Goal: Task Accomplishment & Management: Use online tool/utility

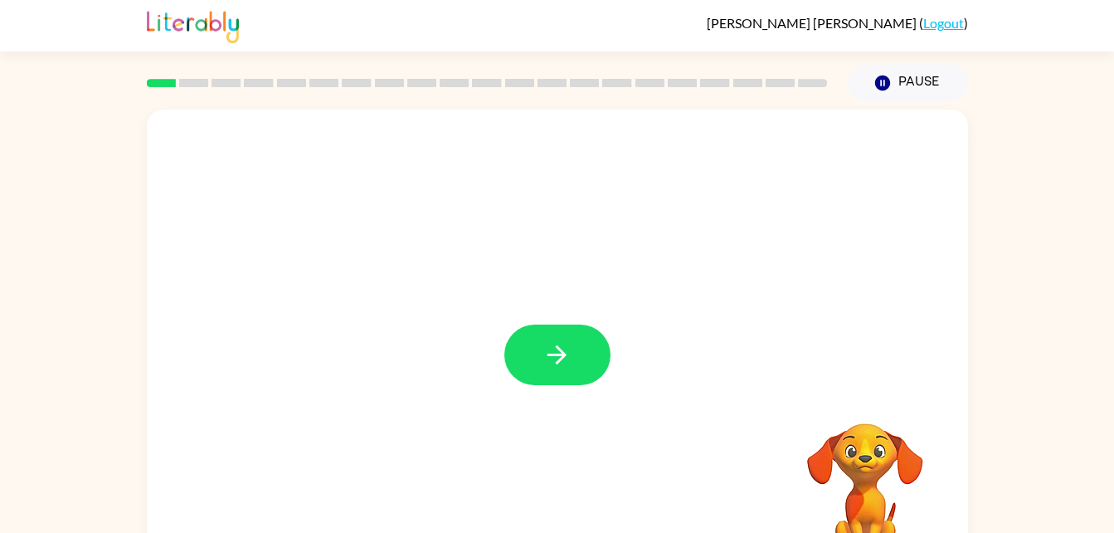
click at [602, 393] on div at bounding box center [557, 347] width 821 height 474
click at [544, 349] on icon "button" at bounding box center [557, 354] width 29 height 29
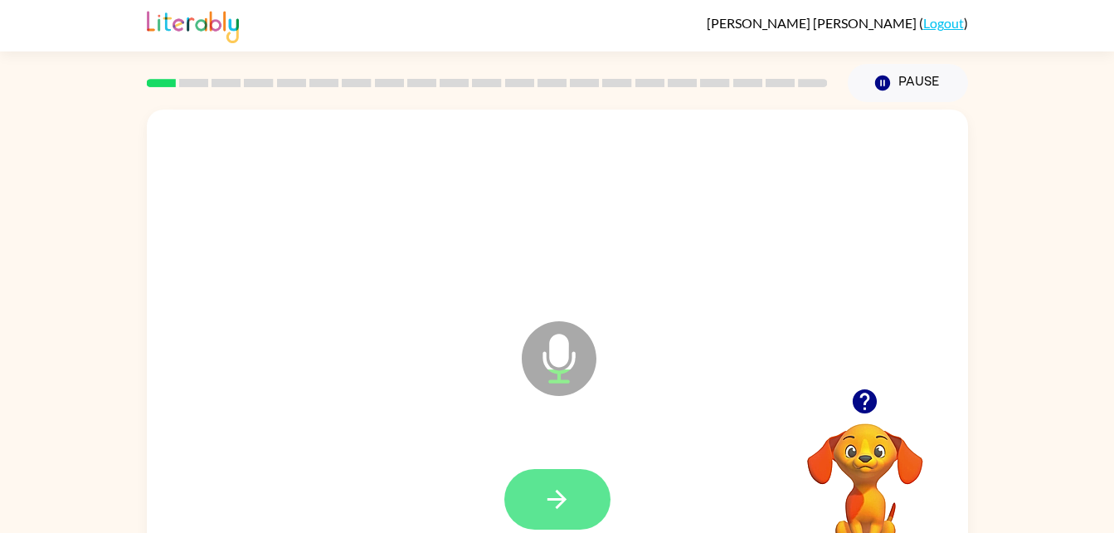
click at [555, 490] on icon "button" at bounding box center [557, 499] width 29 height 29
click at [568, 505] on icon "button" at bounding box center [557, 499] width 29 height 29
click at [544, 486] on icon "button" at bounding box center [557, 499] width 29 height 29
click at [585, 491] on button "button" at bounding box center [558, 499] width 106 height 61
click at [556, 496] on icon "button" at bounding box center [557, 499] width 29 height 29
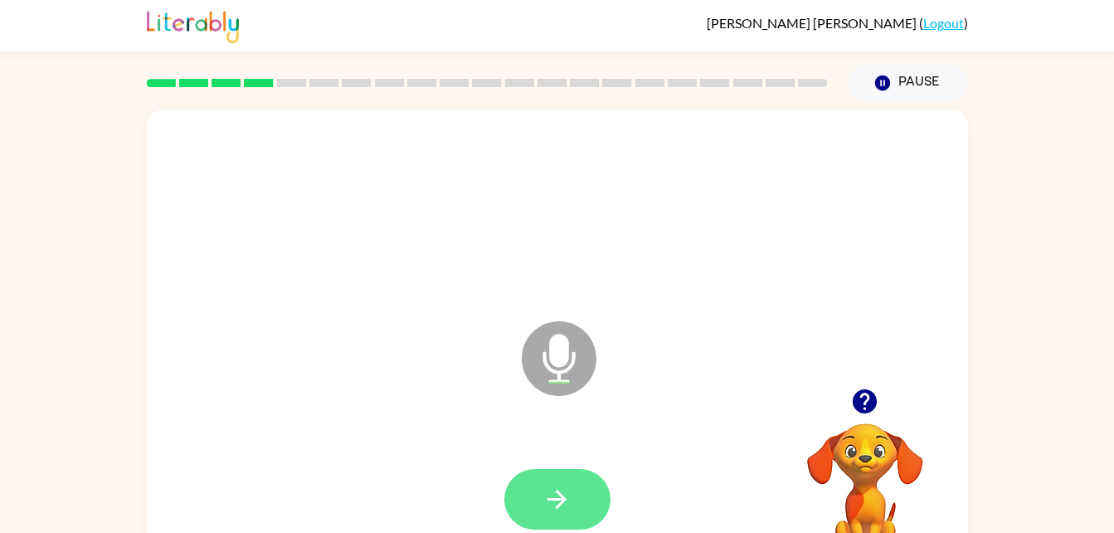
click at [560, 469] on button "button" at bounding box center [558, 499] width 106 height 61
click at [546, 525] on button "button" at bounding box center [558, 499] width 106 height 61
click at [568, 495] on icon "button" at bounding box center [557, 499] width 29 height 29
click at [844, 466] on video "Your browser must support playing .mp4 files to use Literably. Please try using…" at bounding box center [865, 480] width 166 height 166
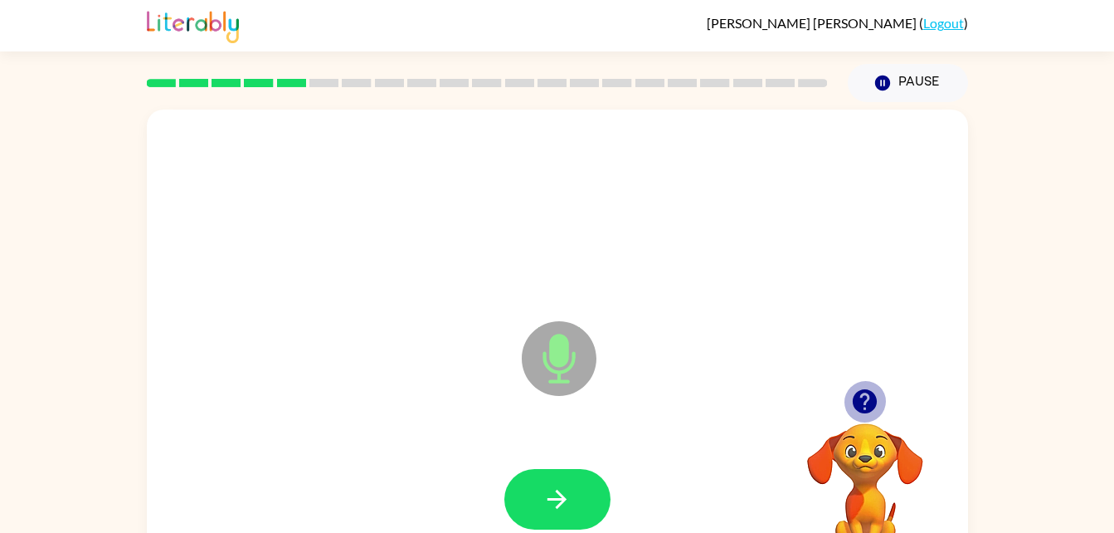
click at [863, 402] on icon "button" at bounding box center [865, 401] width 24 height 24
click at [553, 466] on div at bounding box center [557, 499] width 788 height 136
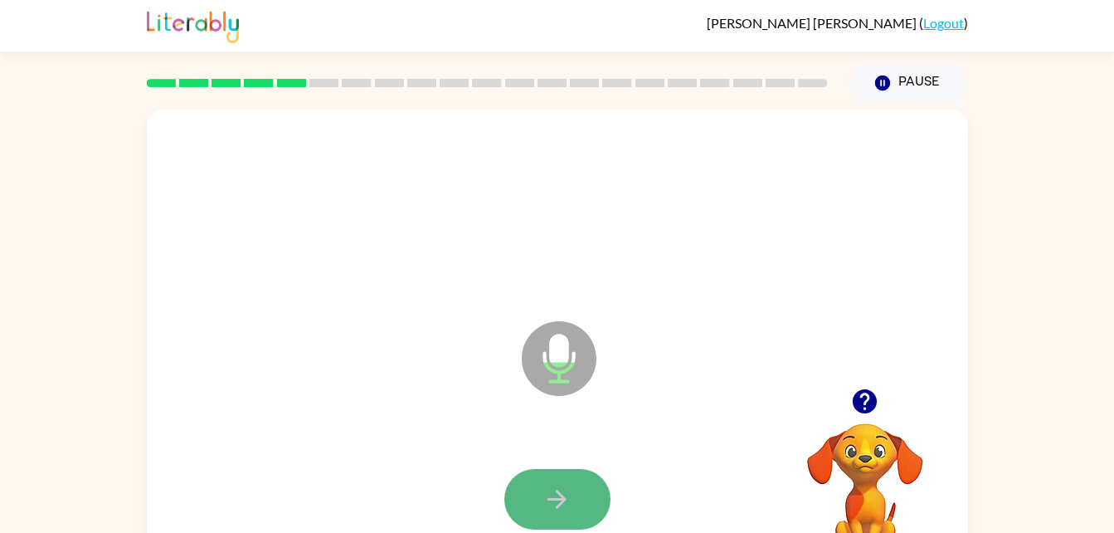
click at [553, 481] on button "button" at bounding box center [558, 499] width 106 height 61
click at [564, 506] on icon "button" at bounding box center [557, 499] width 29 height 29
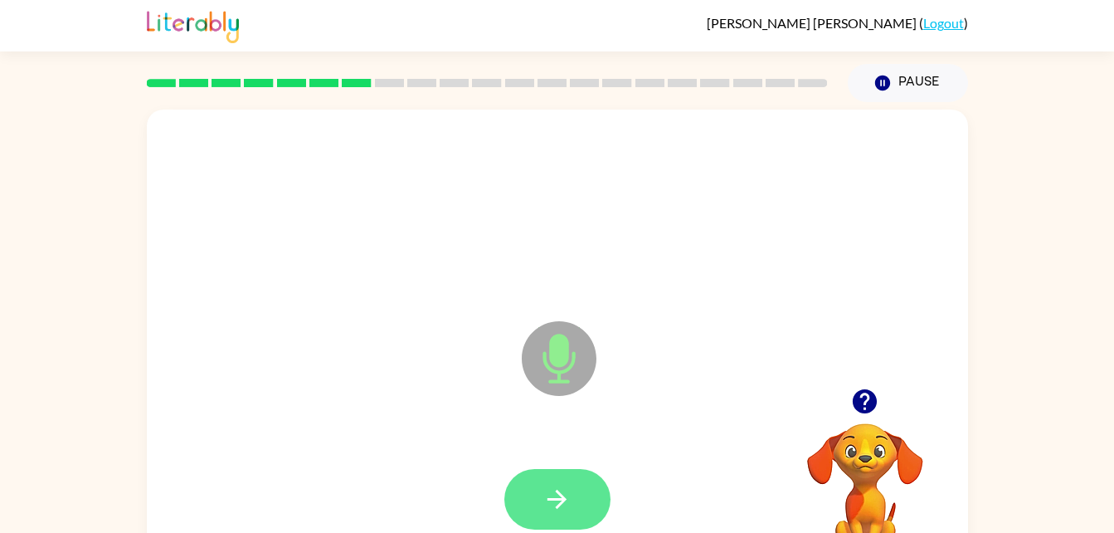
click at [573, 504] on button "button" at bounding box center [558, 499] width 106 height 61
click at [559, 481] on button "button" at bounding box center [558, 499] width 106 height 61
click at [559, 499] on icon "button" at bounding box center [557, 499] width 19 height 19
click at [577, 529] on button "button" at bounding box center [558, 499] width 106 height 61
click at [577, 495] on button "button" at bounding box center [558, 499] width 106 height 61
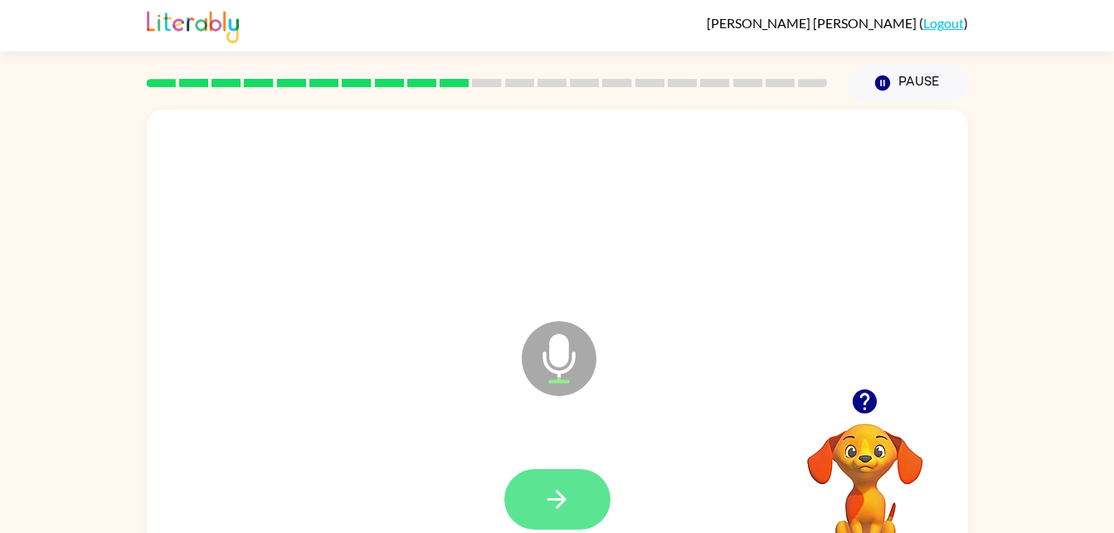
click at [590, 480] on button "button" at bounding box center [558, 499] width 106 height 61
click at [566, 502] on icon "button" at bounding box center [557, 499] width 29 height 29
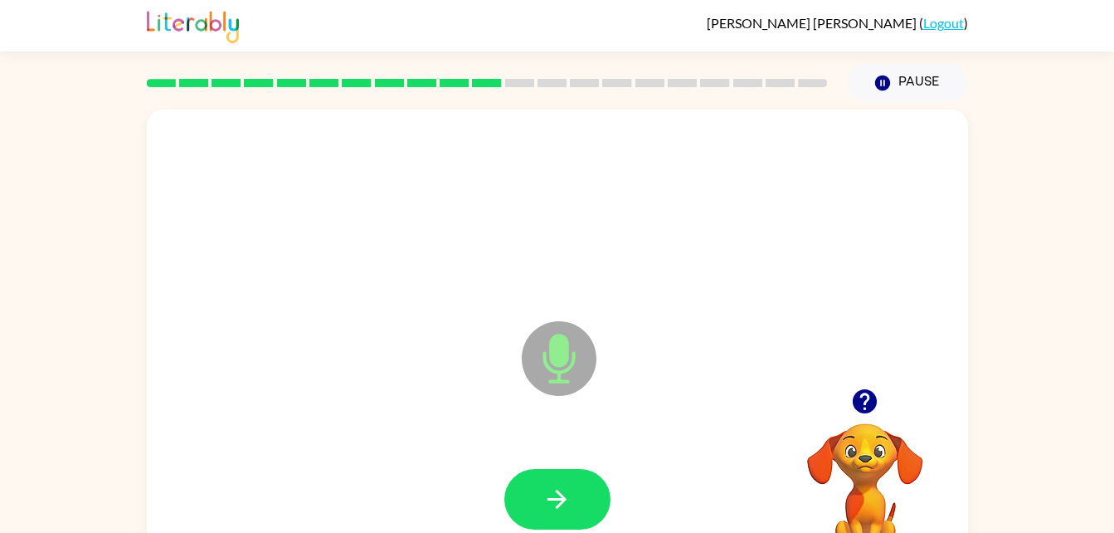
click at [532, 446] on div at bounding box center [557, 499] width 788 height 136
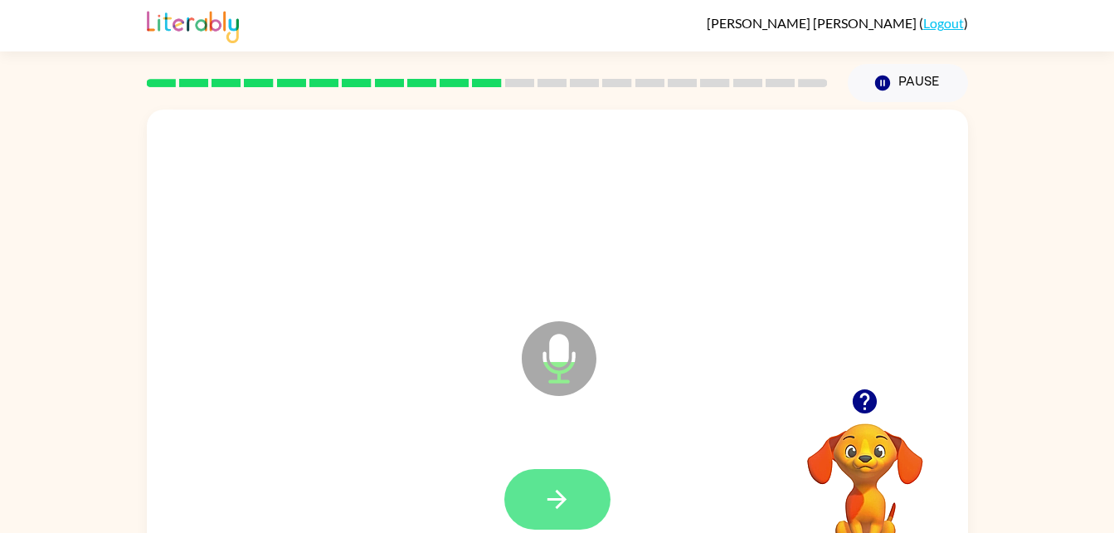
click at [532, 473] on button "button" at bounding box center [558, 499] width 106 height 61
click at [553, 471] on button "button" at bounding box center [558, 499] width 106 height 61
click at [614, 454] on div at bounding box center [557, 499] width 788 height 136
click at [570, 487] on icon "button" at bounding box center [557, 499] width 29 height 29
click at [540, 479] on button "button" at bounding box center [558, 499] width 106 height 61
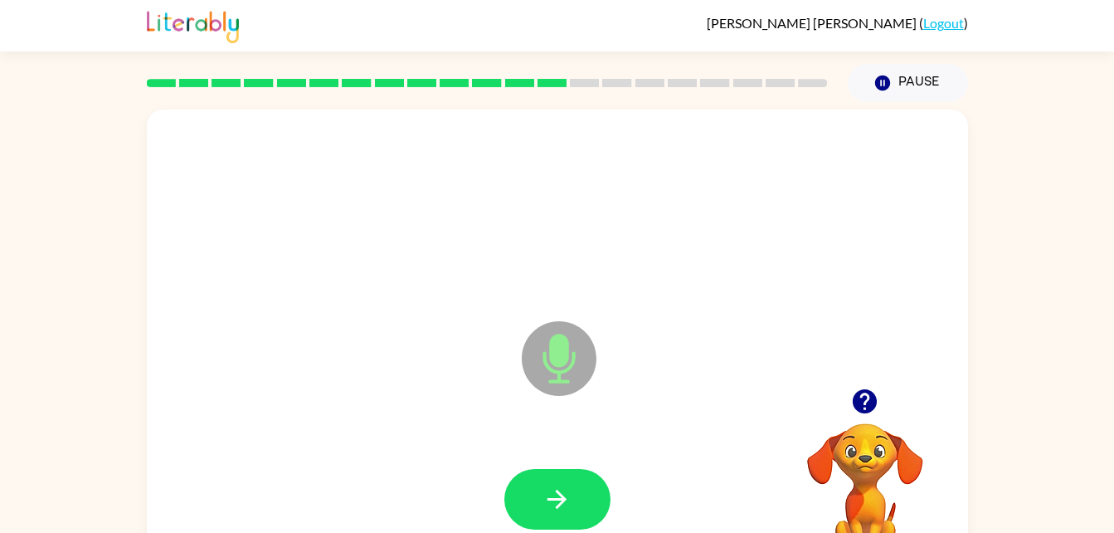
scroll to position [2, 0]
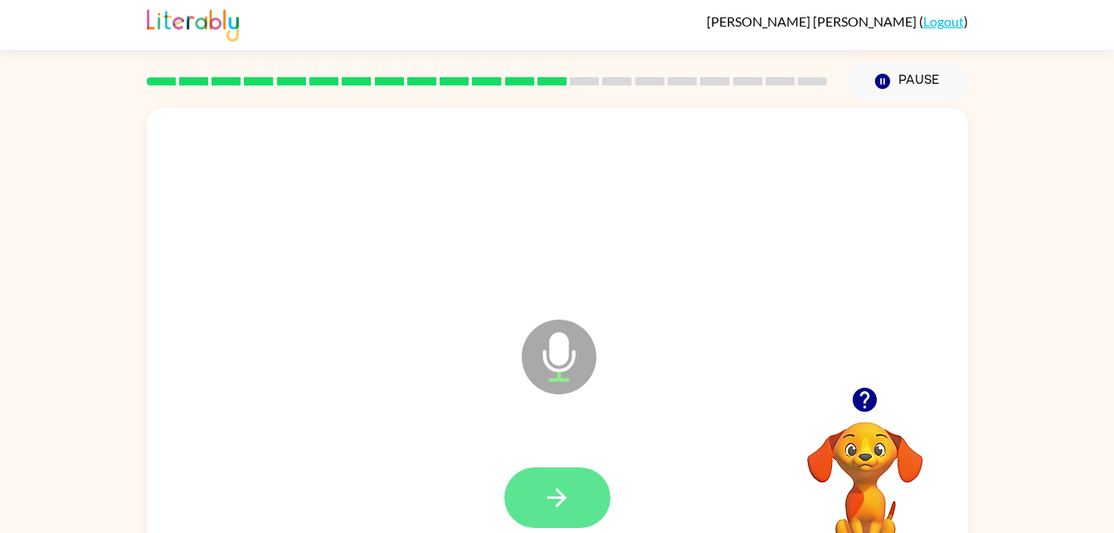
click at [571, 474] on button "button" at bounding box center [558, 497] width 106 height 61
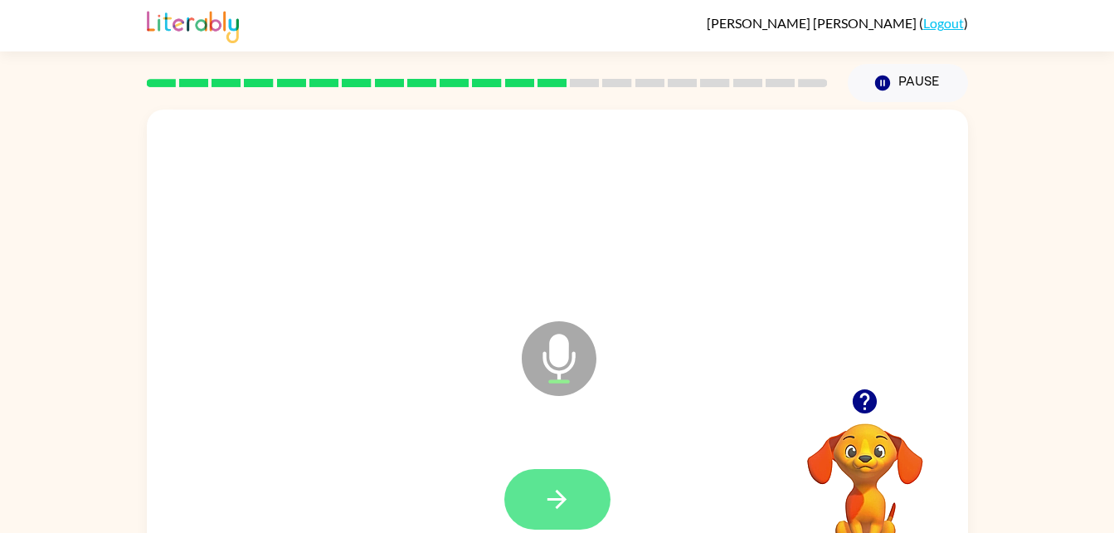
click at [538, 499] on button "button" at bounding box center [558, 499] width 106 height 61
click at [569, 498] on icon "button" at bounding box center [557, 499] width 29 height 29
click at [563, 477] on button "button" at bounding box center [558, 499] width 106 height 61
click at [551, 481] on button "button" at bounding box center [558, 499] width 106 height 61
click at [574, 496] on button "button" at bounding box center [558, 499] width 106 height 61
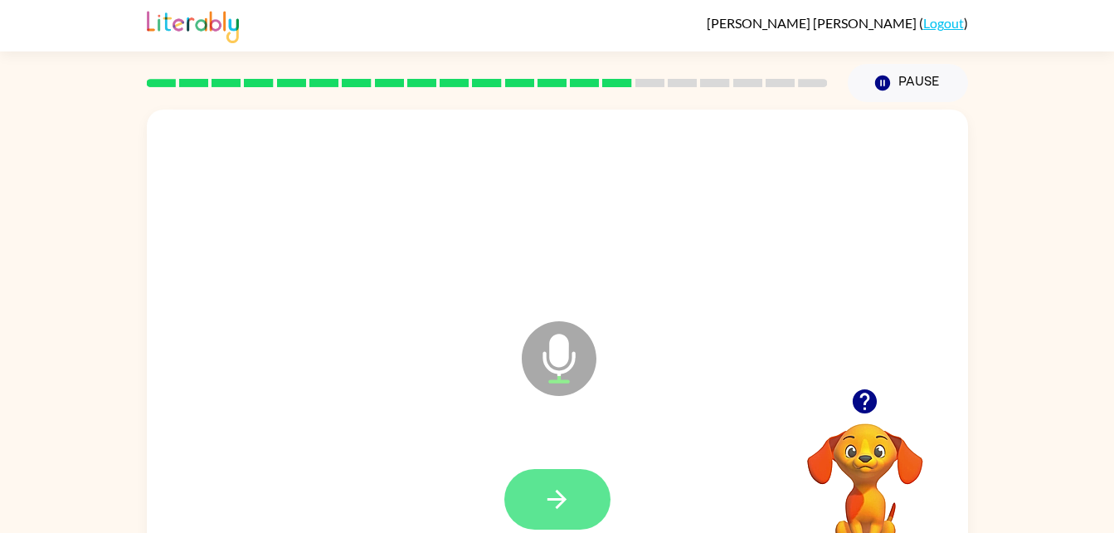
click at [566, 483] on button "button" at bounding box center [558, 499] width 106 height 61
click at [569, 494] on icon "button" at bounding box center [557, 499] width 29 height 29
click at [580, 520] on button "button" at bounding box center [558, 499] width 106 height 61
click at [531, 483] on button "button" at bounding box center [558, 499] width 106 height 61
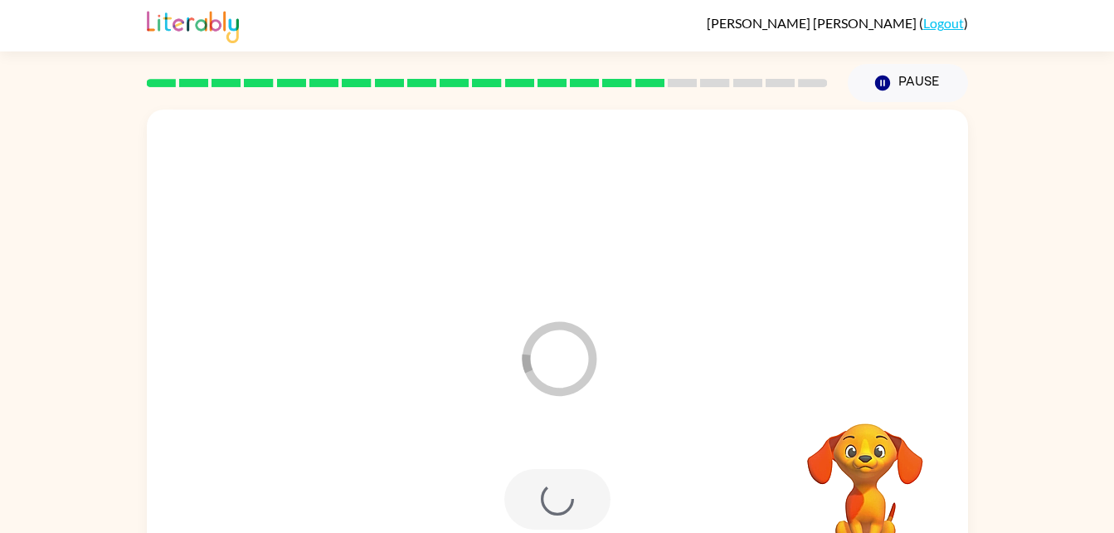
click at [2, 122] on div "Loader Your response is being sent to our graders Your browser must support pla…" at bounding box center [557, 342] width 1114 height 481
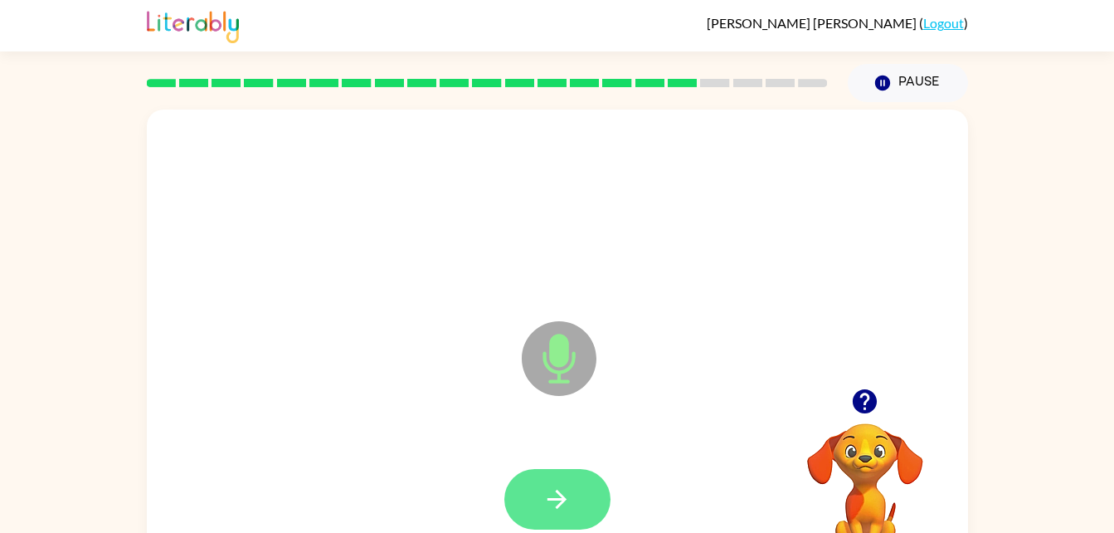
click at [547, 516] on button "button" at bounding box center [558, 499] width 106 height 61
click at [528, 486] on button "button" at bounding box center [558, 499] width 106 height 61
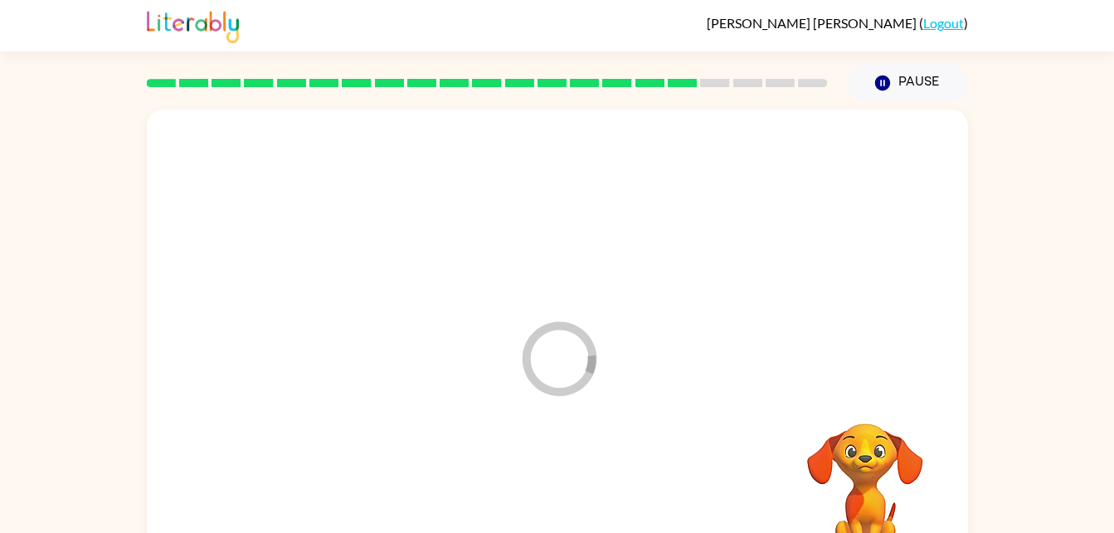
click at [573, 517] on div at bounding box center [557, 499] width 788 height 136
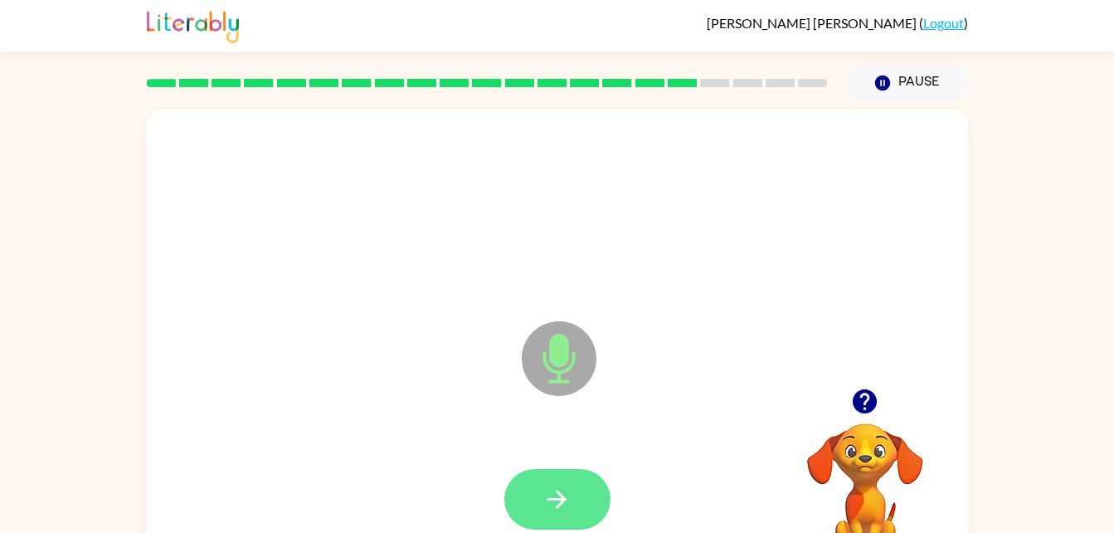
click at [584, 499] on button "button" at bounding box center [558, 499] width 106 height 61
click at [569, 494] on icon "button" at bounding box center [557, 499] width 29 height 29
click at [571, 502] on icon "button" at bounding box center [557, 499] width 29 height 29
click at [549, 519] on button "button" at bounding box center [558, 499] width 106 height 61
click at [544, 505] on icon "button" at bounding box center [557, 499] width 29 height 29
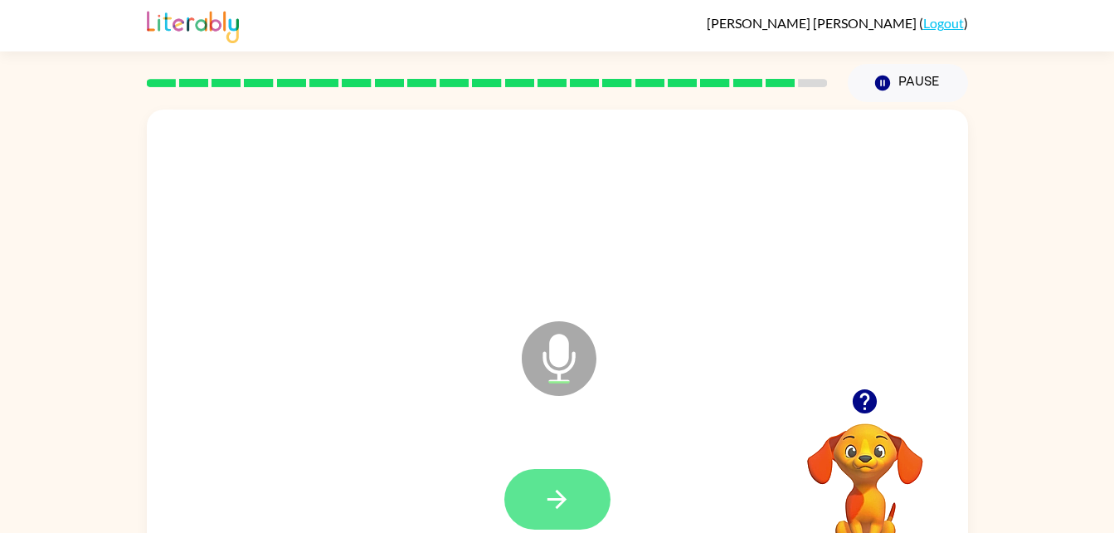
click at [575, 479] on button "button" at bounding box center [558, 499] width 106 height 61
click at [558, 504] on icon "button" at bounding box center [557, 499] width 29 height 29
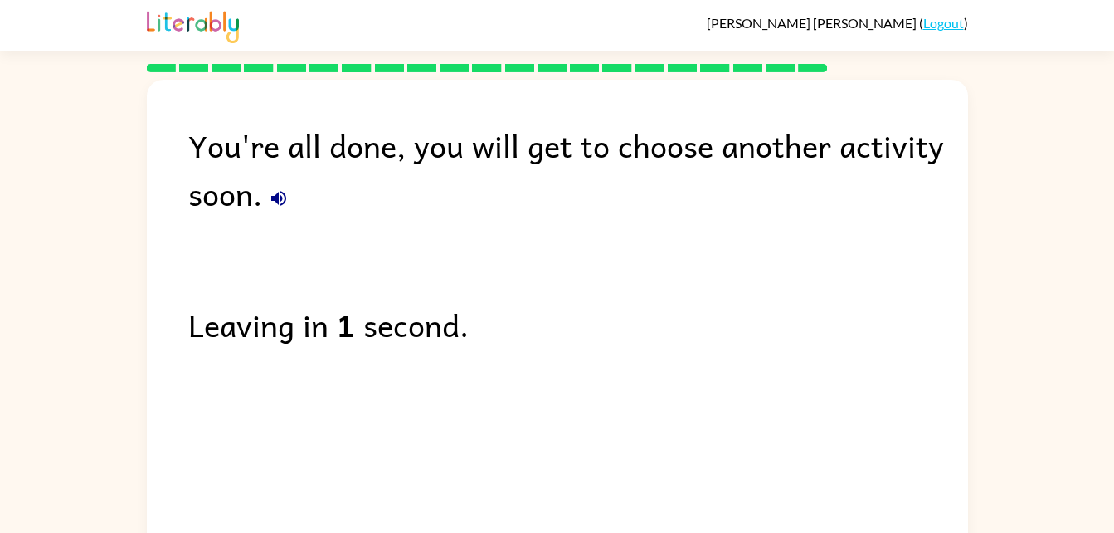
click at [223, 173] on div "You're all done, you will get to choose another activity soon." at bounding box center [578, 169] width 780 height 96
click at [222, 171] on div "You're all done, you will get to choose another activity soon." at bounding box center [578, 169] width 780 height 96
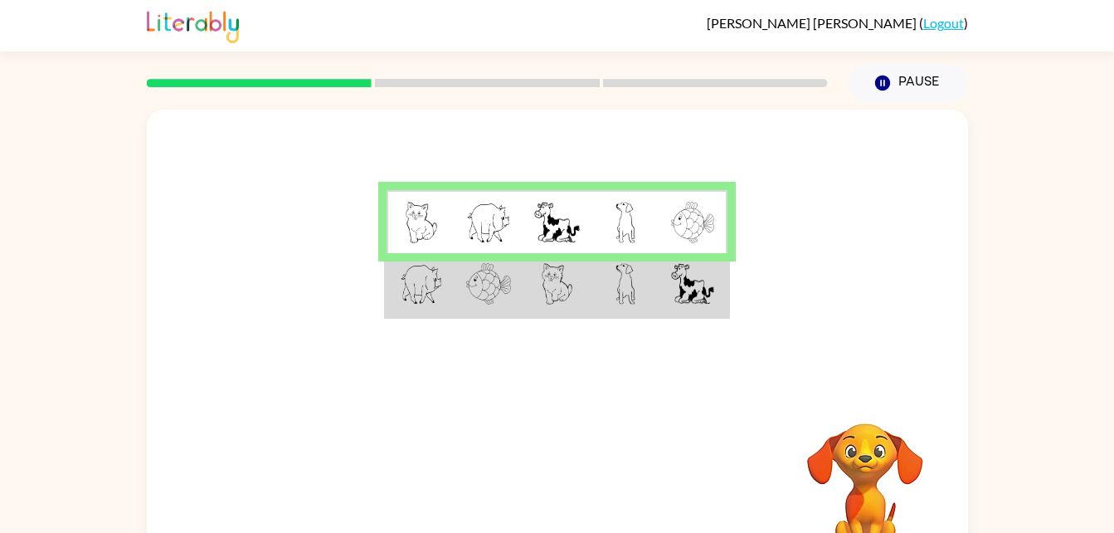
click at [554, 272] on img at bounding box center [558, 283] width 32 height 41
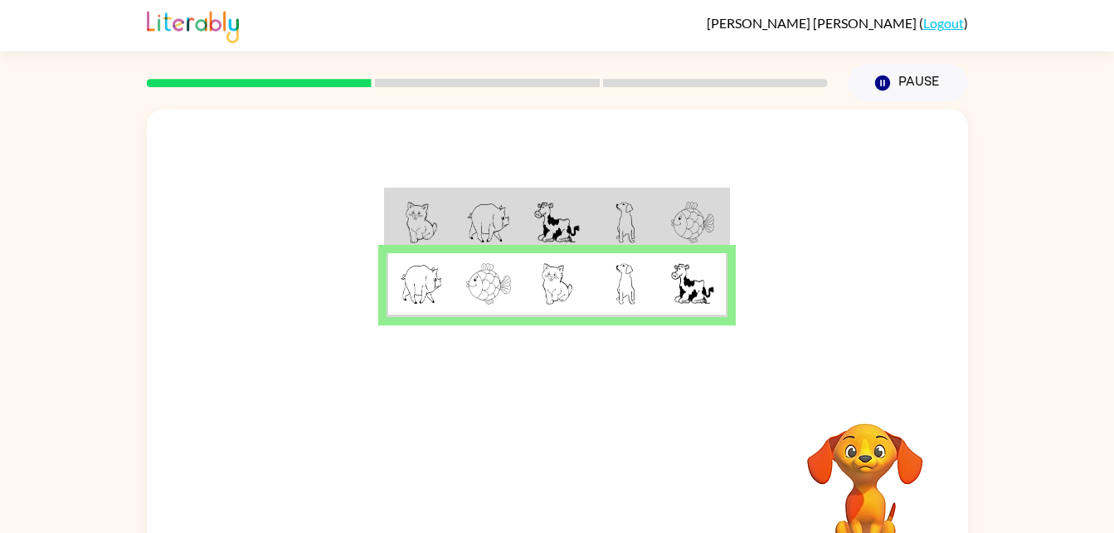
click at [616, 360] on div at bounding box center [557, 249] width 821 height 279
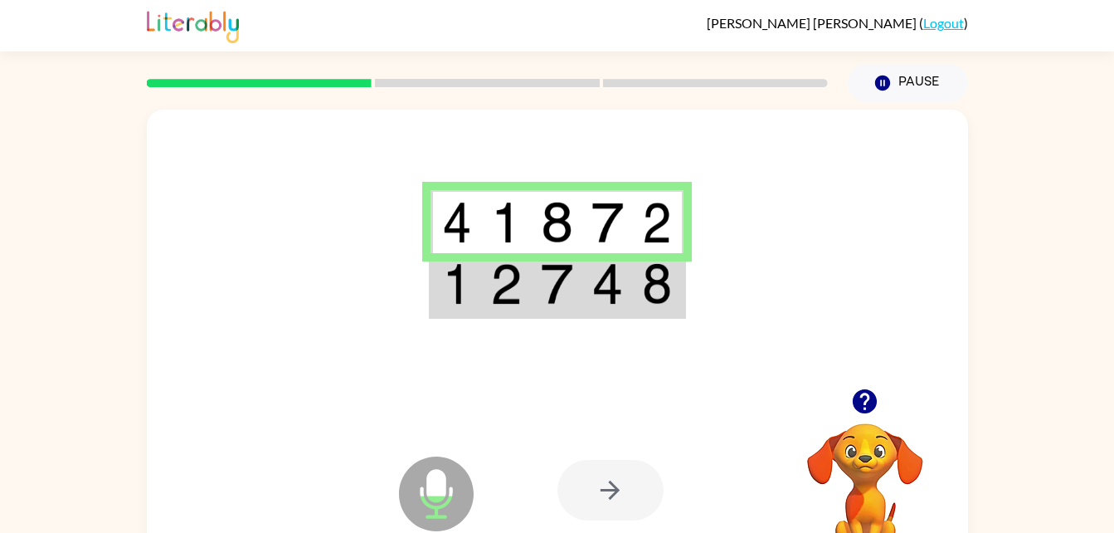
click at [601, 290] on img at bounding box center [608, 283] width 32 height 41
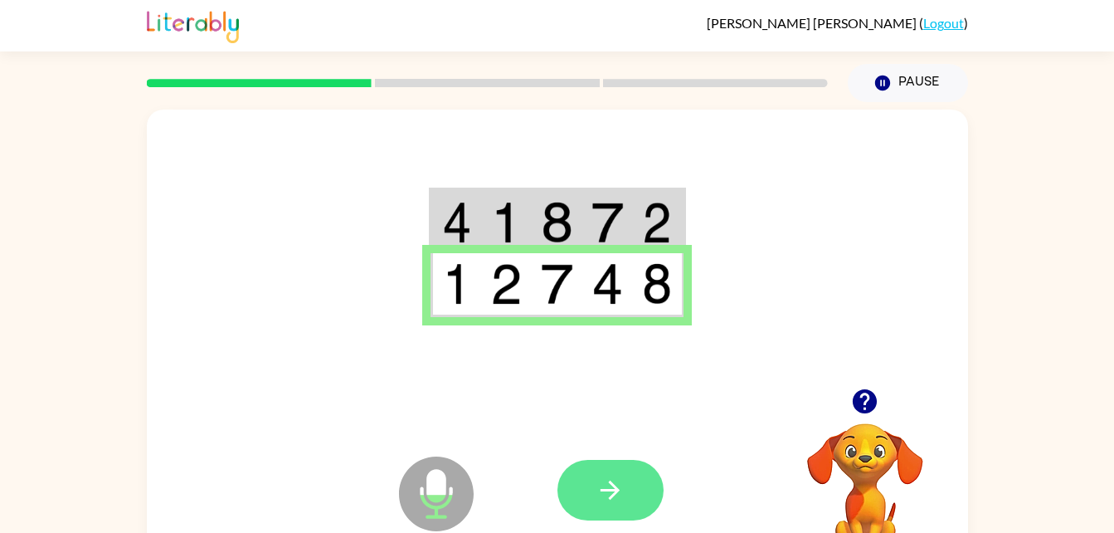
click at [636, 471] on button "button" at bounding box center [611, 490] width 106 height 61
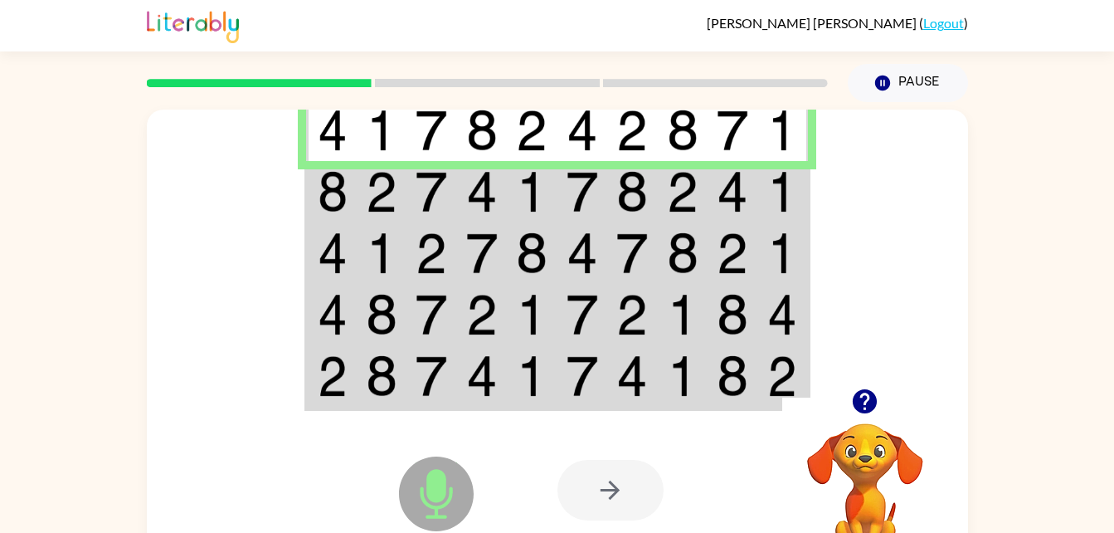
click at [696, 194] on img at bounding box center [683, 191] width 32 height 41
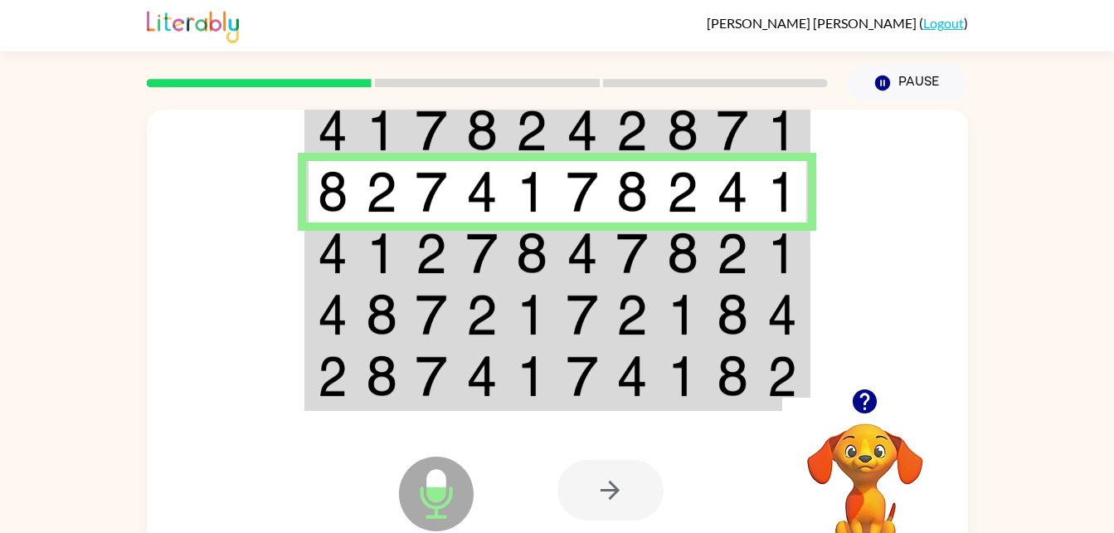
click at [367, 245] on img at bounding box center [382, 252] width 32 height 41
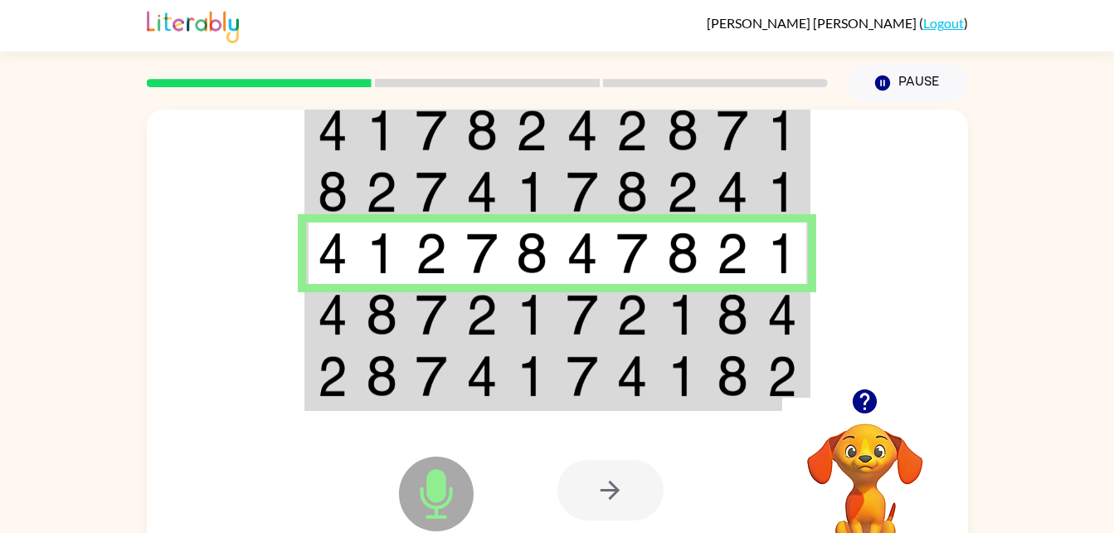
click at [341, 319] on img at bounding box center [333, 314] width 30 height 41
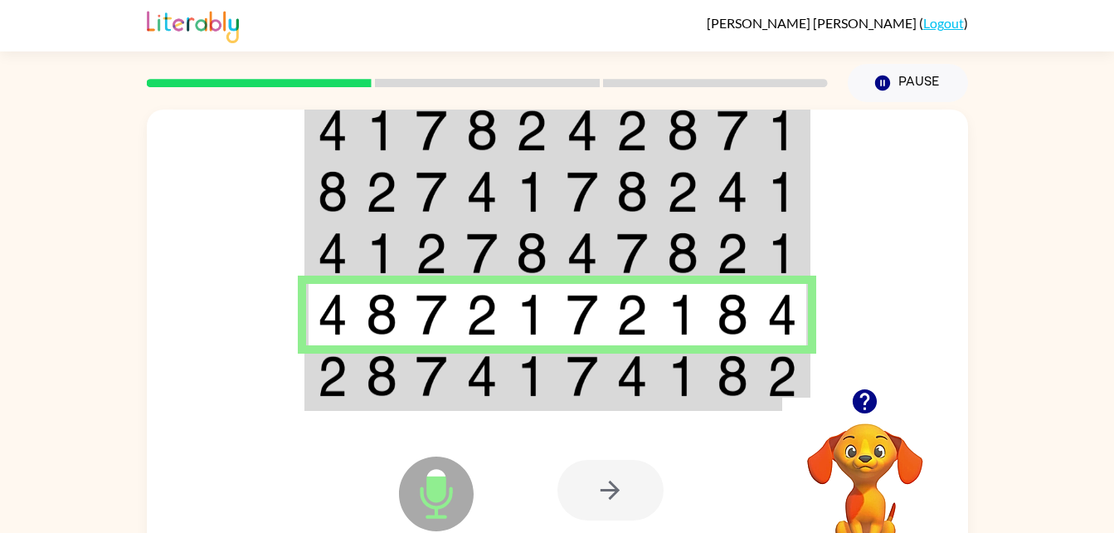
click at [573, 405] on div at bounding box center [680, 490] width 245 height 187
click at [563, 416] on div at bounding box center [680, 490] width 245 height 187
click at [407, 395] on td at bounding box center [432, 377] width 51 height 64
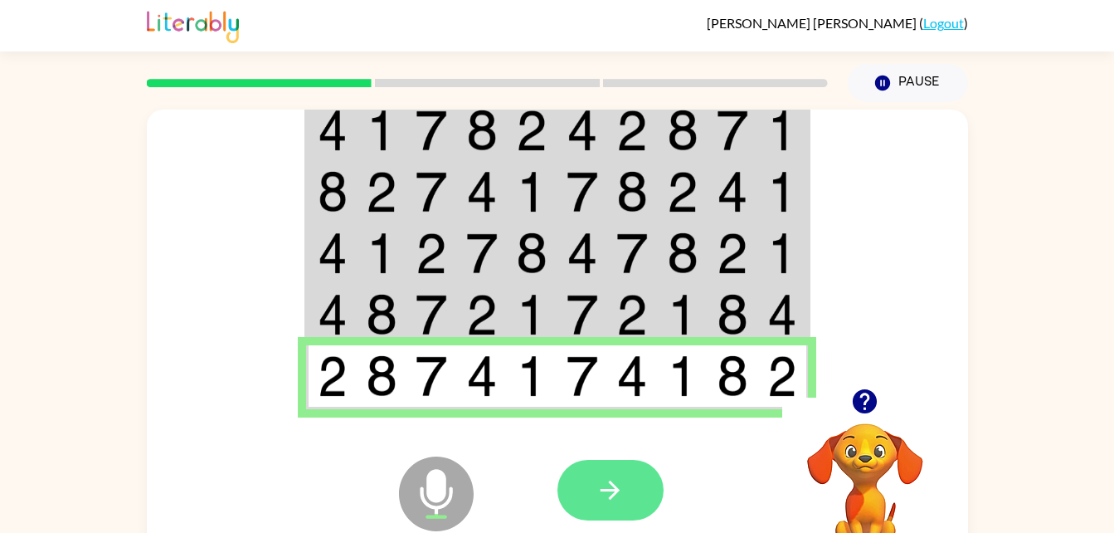
click at [645, 500] on button "button" at bounding box center [611, 490] width 106 height 61
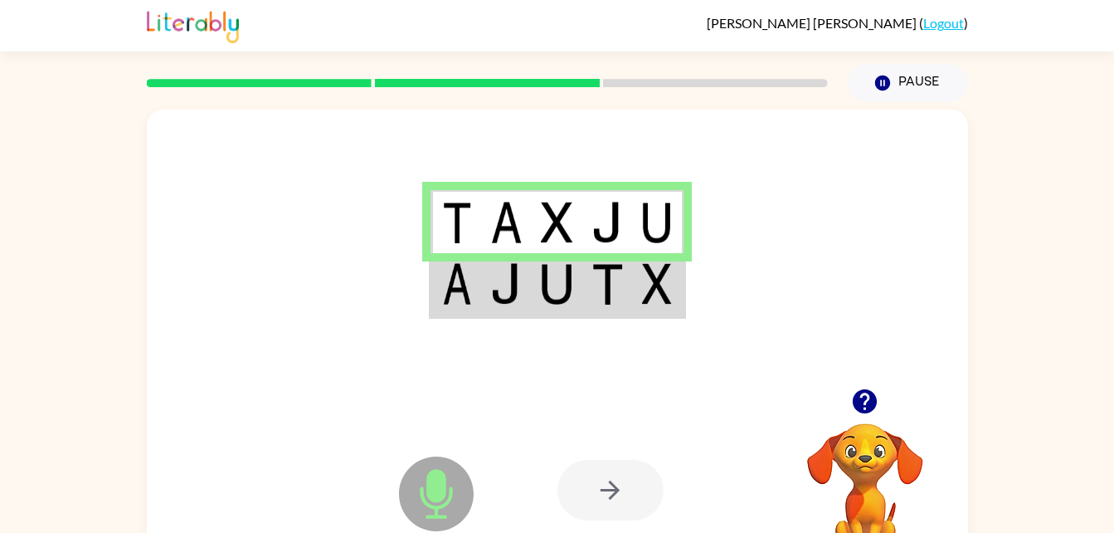
click at [456, 232] on img at bounding box center [457, 222] width 30 height 41
click at [859, 417] on button "button" at bounding box center [865, 401] width 42 height 42
click at [865, 396] on icon "button" at bounding box center [865, 401] width 24 height 24
click at [608, 298] on img at bounding box center [608, 283] width 32 height 41
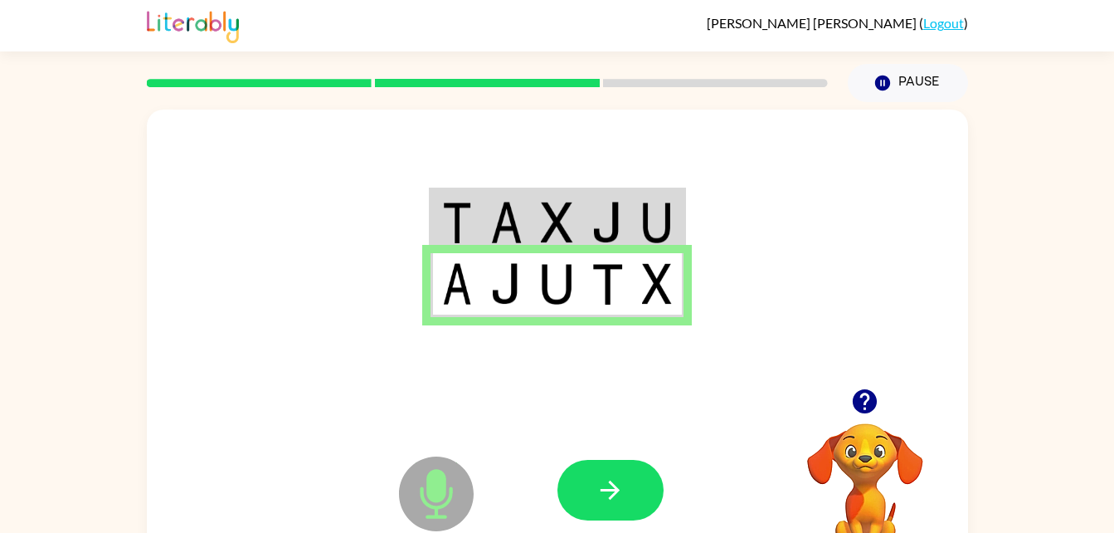
click at [661, 295] on img at bounding box center [657, 283] width 30 height 41
click at [593, 519] on button "button" at bounding box center [611, 490] width 106 height 61
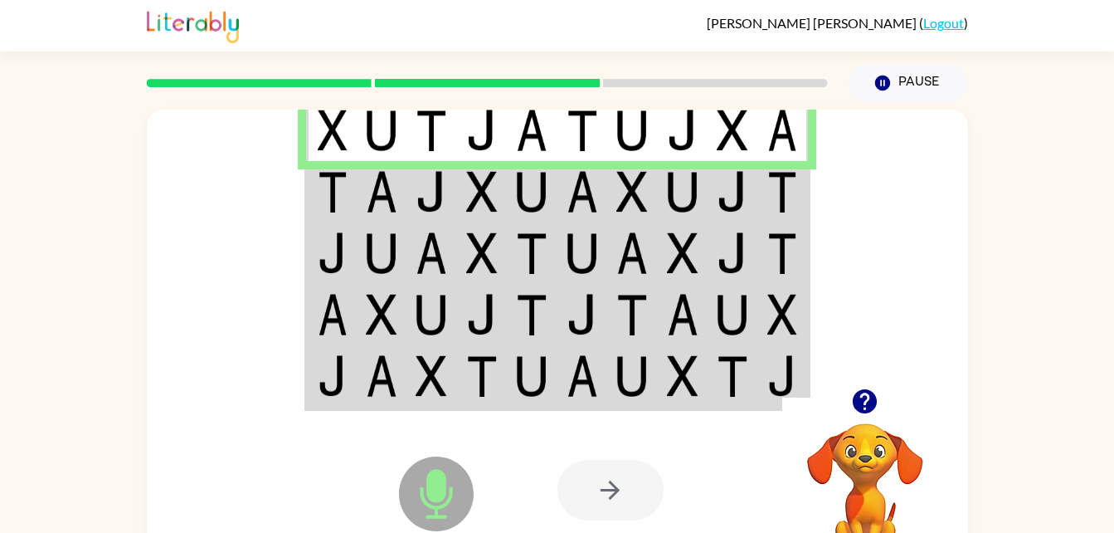
click at [375, 202] on img at bounding box center [382, 191] width 32 height 41
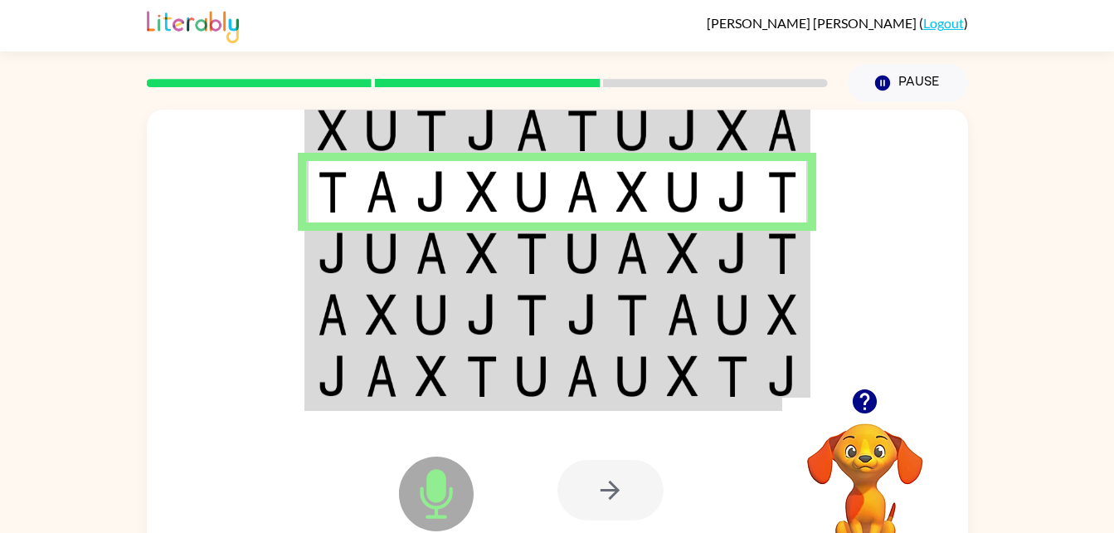
click at [301, 261] on div at bounding box center [557, 249] width 821 height 279
click at [357, 254] on td at bounding box center [382, 252] width 51 height 61
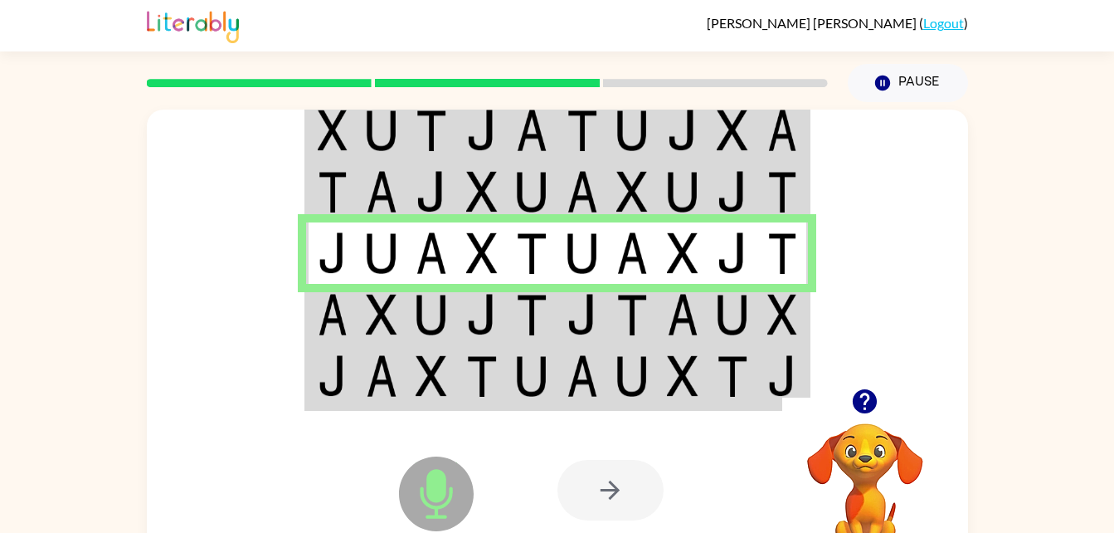
click at [342, 305] on img at bounding box center [333, 314] width 30 height 41
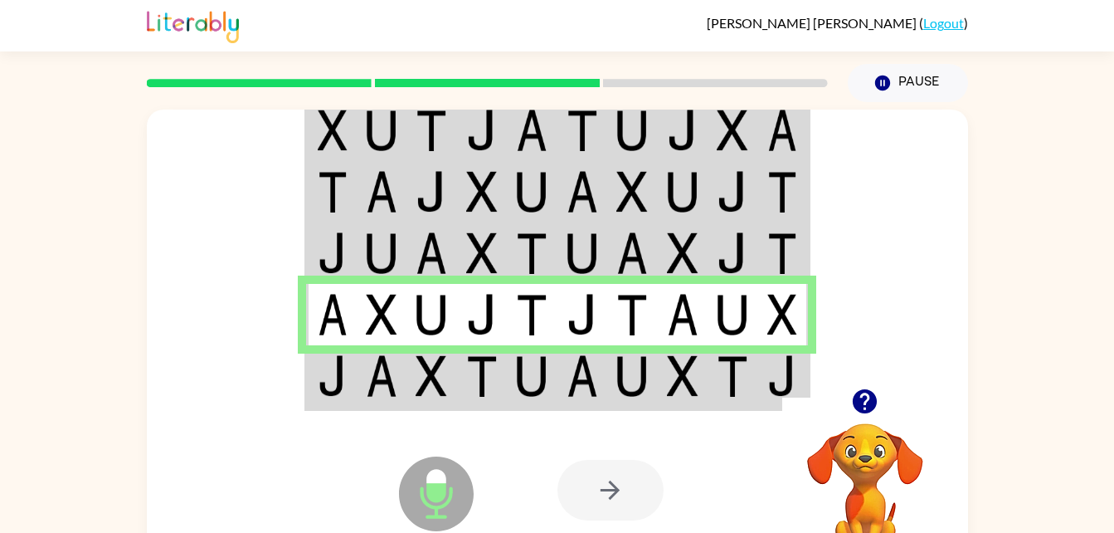
click at [470, 323] on img at bounding box center [482, 314] width 32 height 41
click at [695, 374] on img at bounding box center [683, 375] width 32 height 41
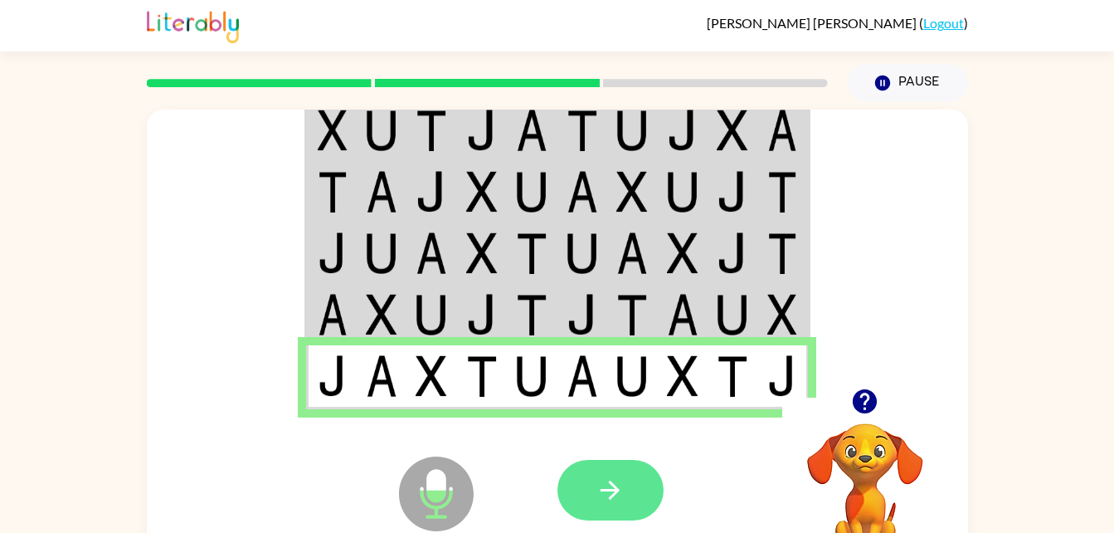
click at [631, 490] on button "button" at bounding box center [611, 490] width 106 height 61
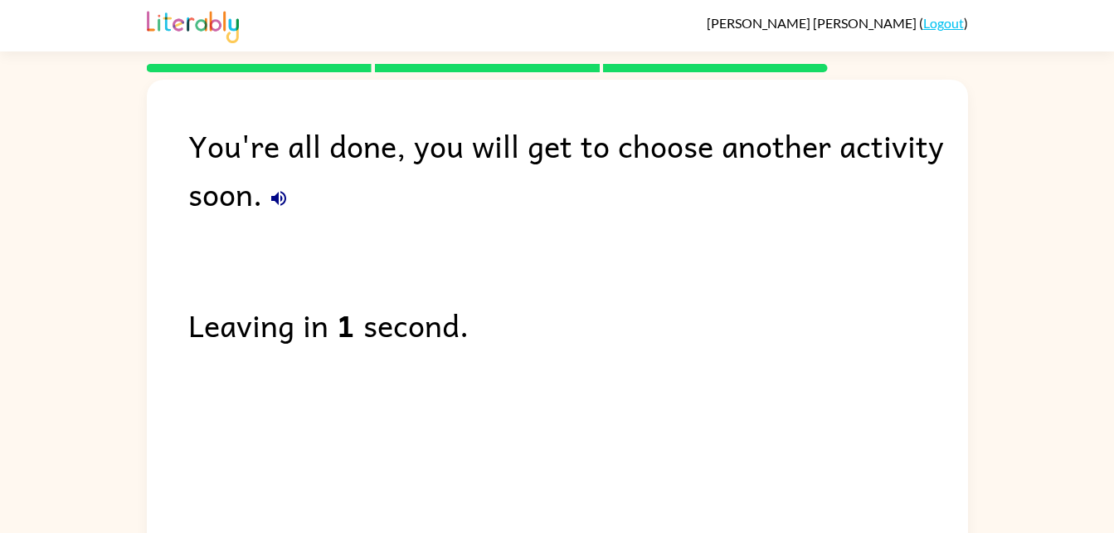
click at [197, 158] on div "You're all done, you will get to choose another activity soon." at bounding box center [578, 169] width 780 height 96
click at [197, 146] on div "You're all done, you will get to choose another activity soon." at bounding box center [578, 169] width 780 height 96
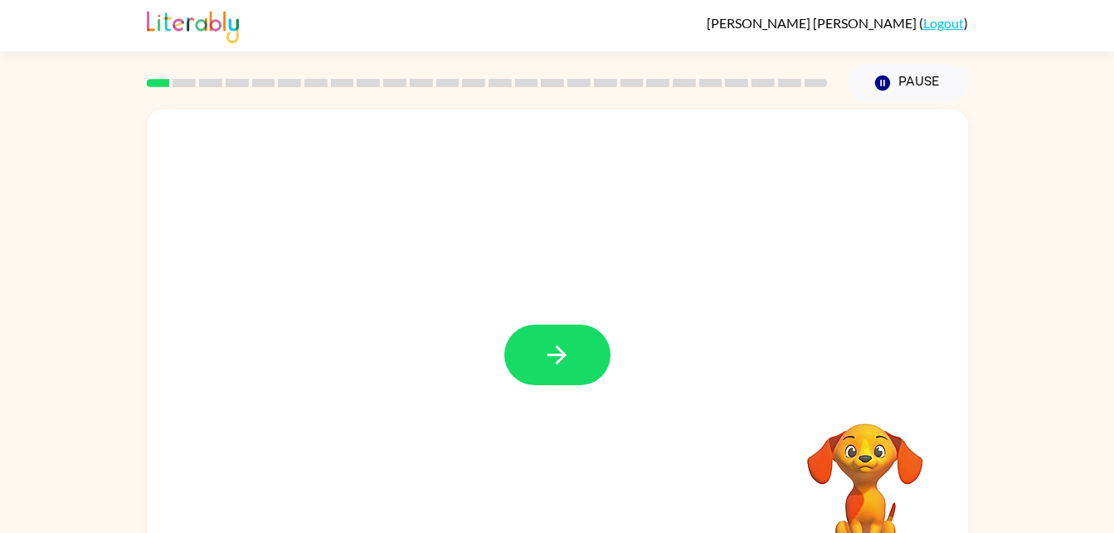
click at [539, 397] on div at bounding box center [557, 347] width 821 height 474
click at [567, 375] on button "button" at bounding box center [558, 354] width 106 height 61
click at [573, 365] on div at bounding box center [557, 347] width 821 height 474
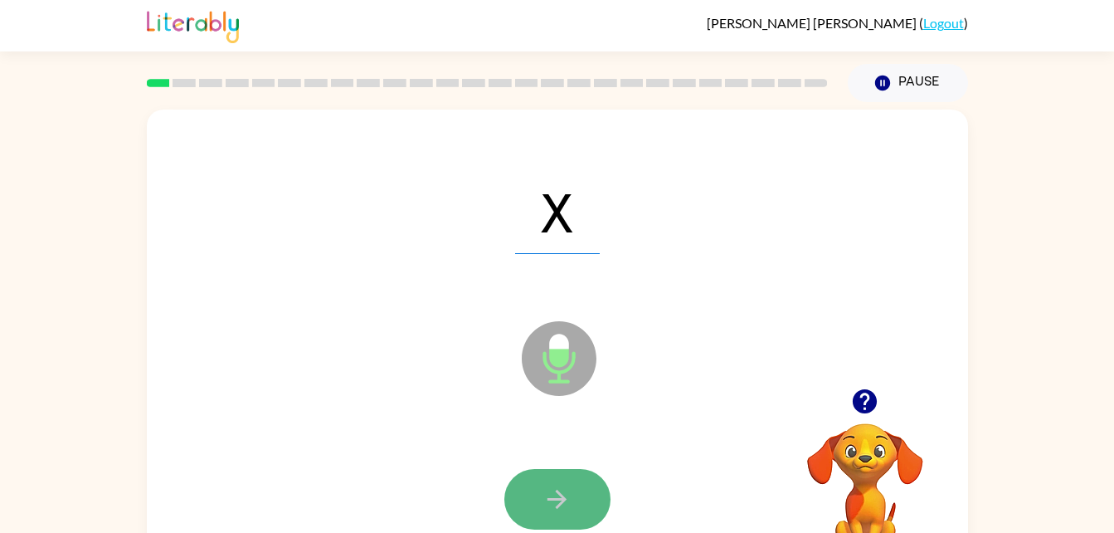
click at [567, 491] on icon "button" at bounding box center [557, 499] width 29 height 29
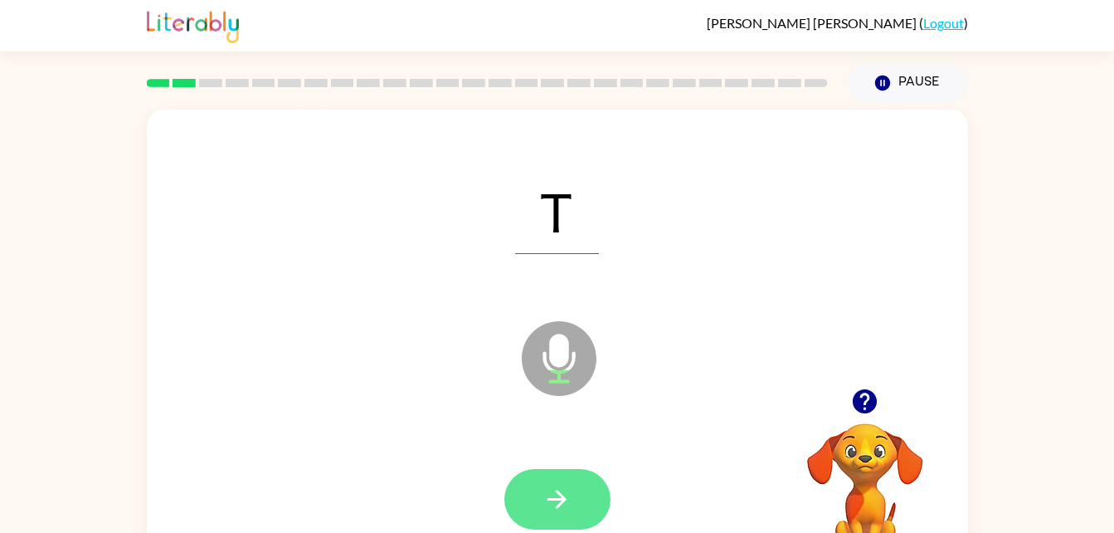
click at [554, 499] on icon "button" at bounding box center [557, 499] width 19 height 19
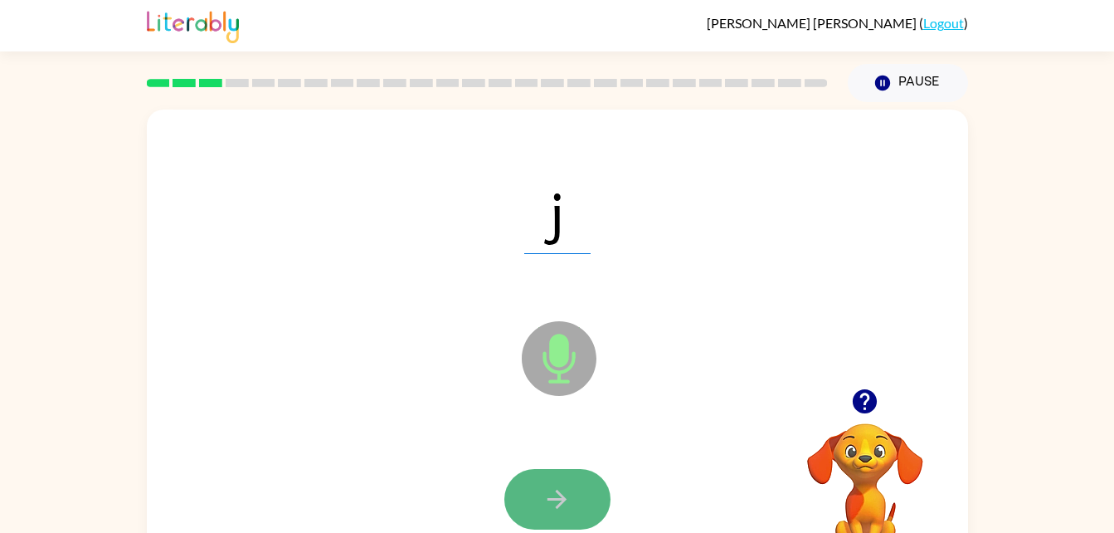
click at [531, 519] on button "button" at bounding box center [558, 499] width 106 height 61
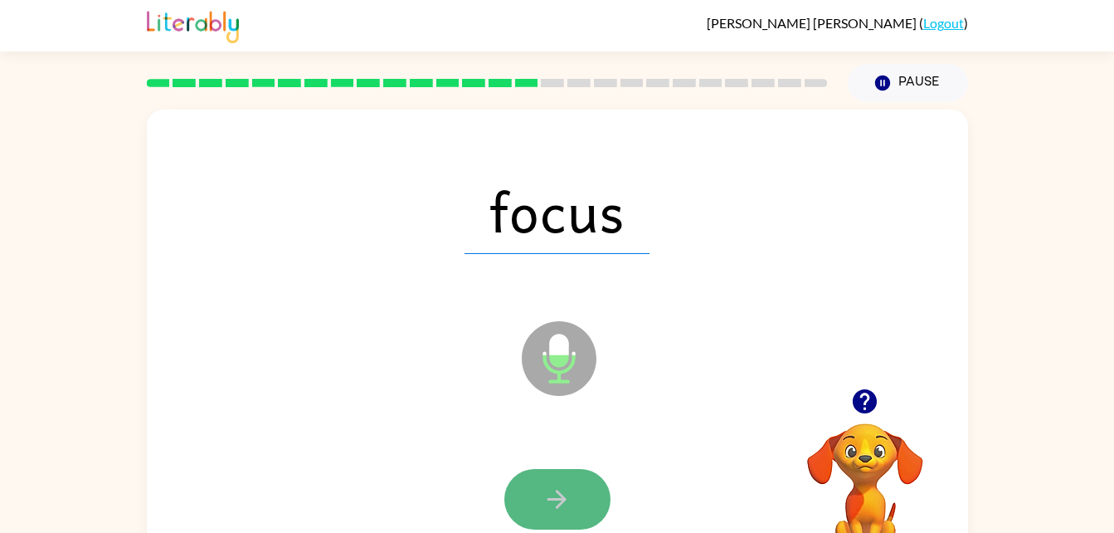
click at [579, 479] on button "button" at bounding box center [558, 499] width 106 height 61
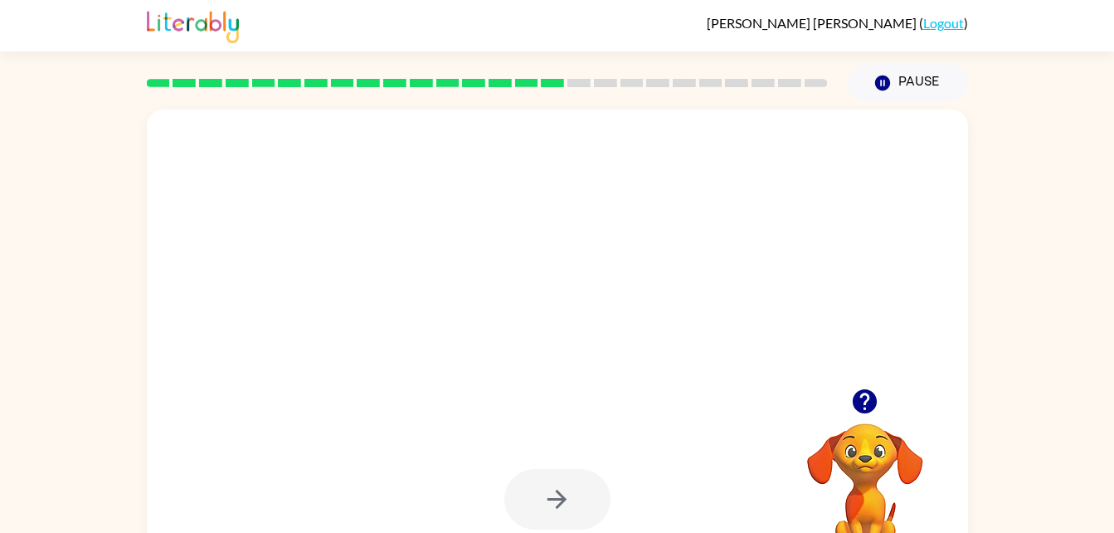
click at [607, 514] on div at bounding box center [558, 499] width 106 height 61
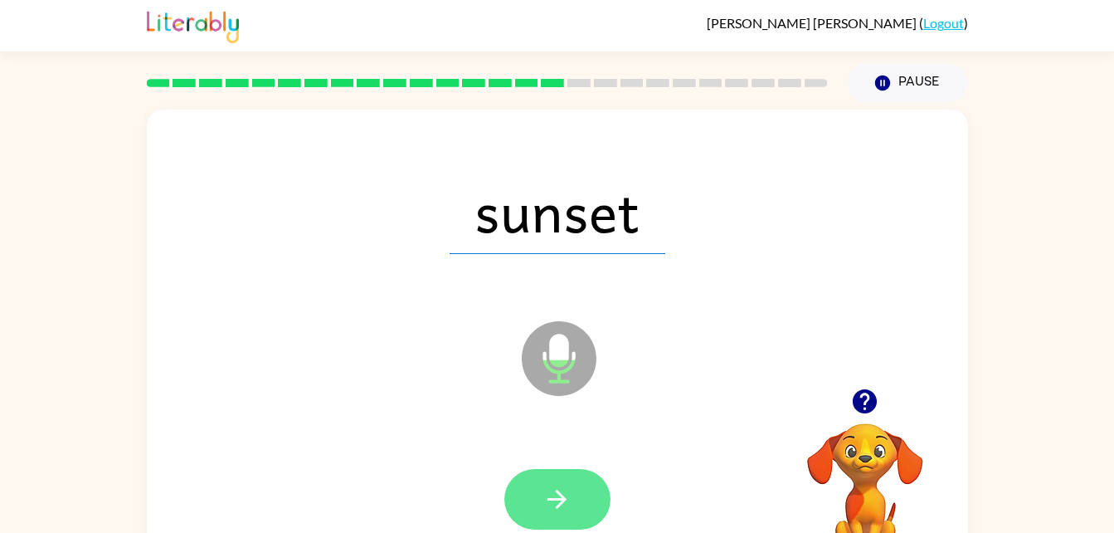
click at [544, 517] on button "button" at bounding box center [558, 499] width 106 height 61
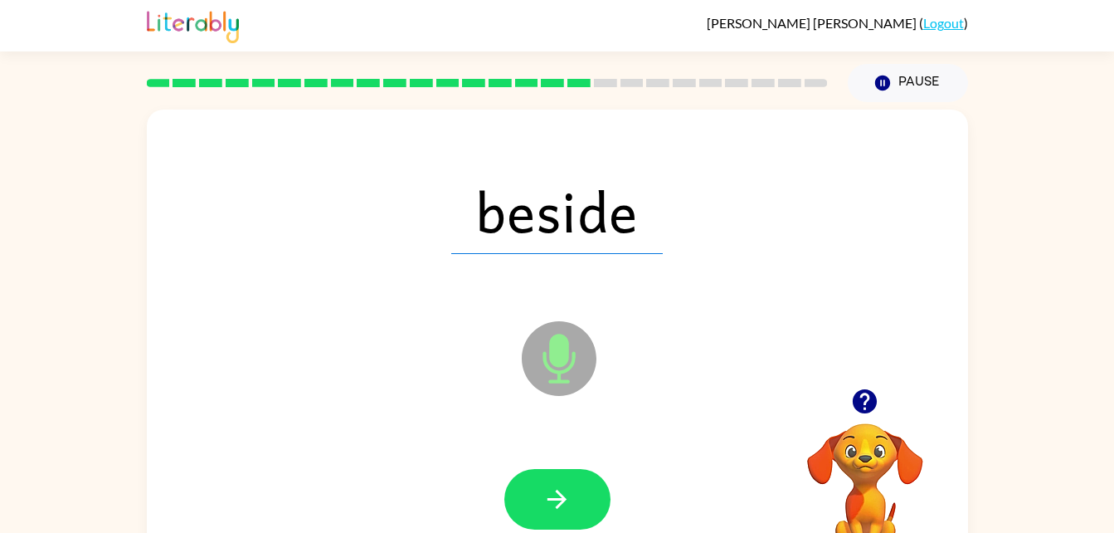
click at [589, 453] on div at bounding box center [557, 499] width 788 height 136
click at [558, 531] on div at bounding box center [557, 499] width 788 height 136
click at [565, 471] on button "button" at bounding box center [558, 499] width 106 height 61
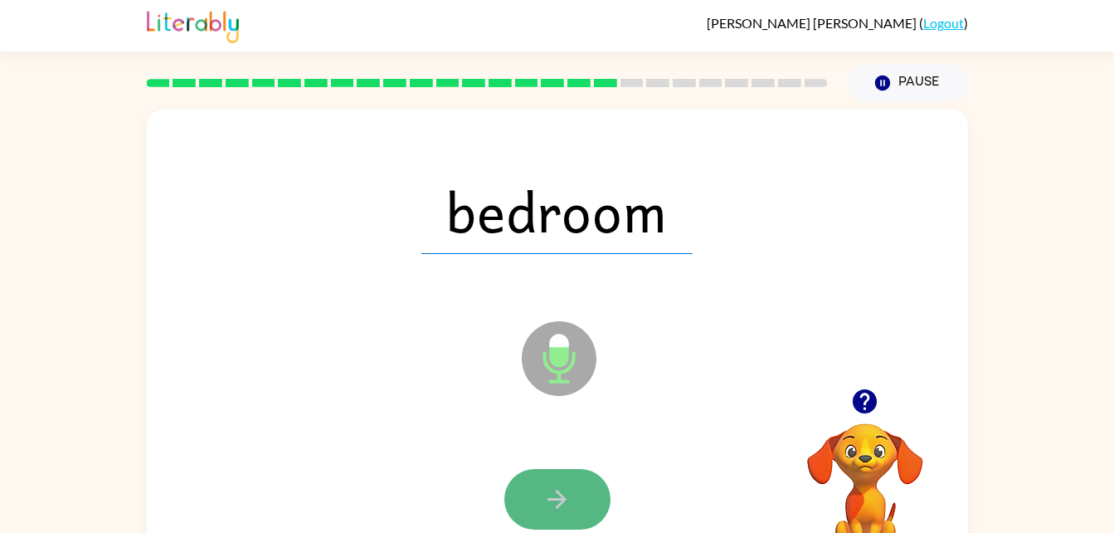
click at [559, 497] on icon "button" at bounding box center [557, 499] width 29 height 29
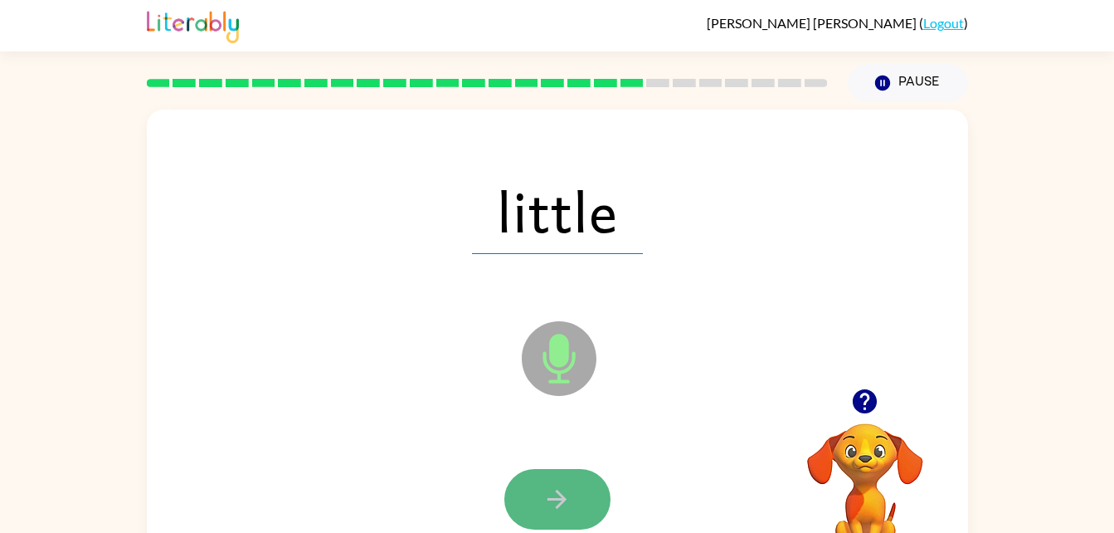
click at [555, 485] on icon "button" at bounding box center [557, 499] width 29 height 29
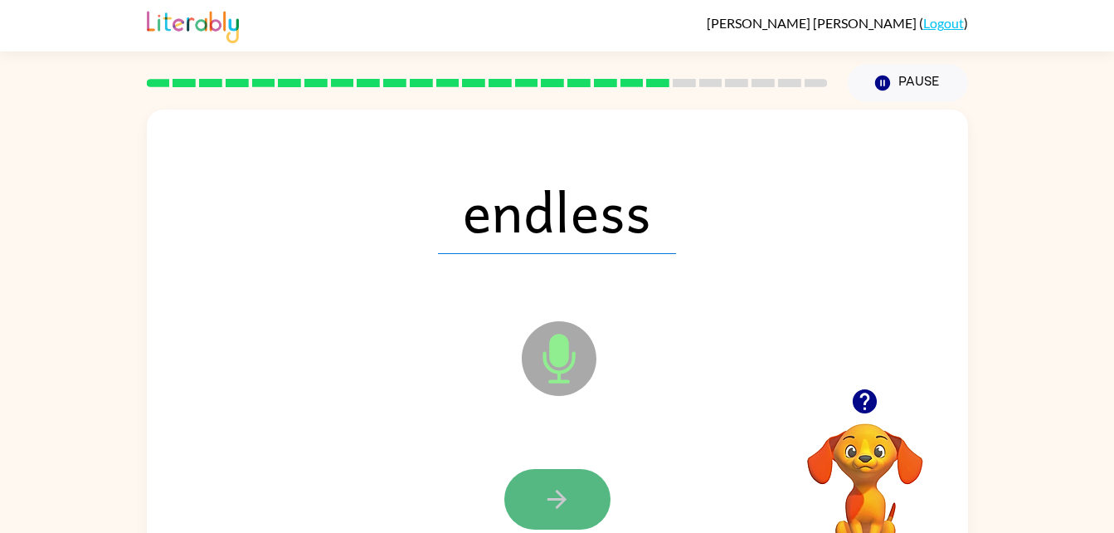
click at [564, 516] on button "button" at bounding box center [558, 499] width 106 height 61
click at [534, 494] on button "button" at bounding box center [558, 499] width 106 height 61
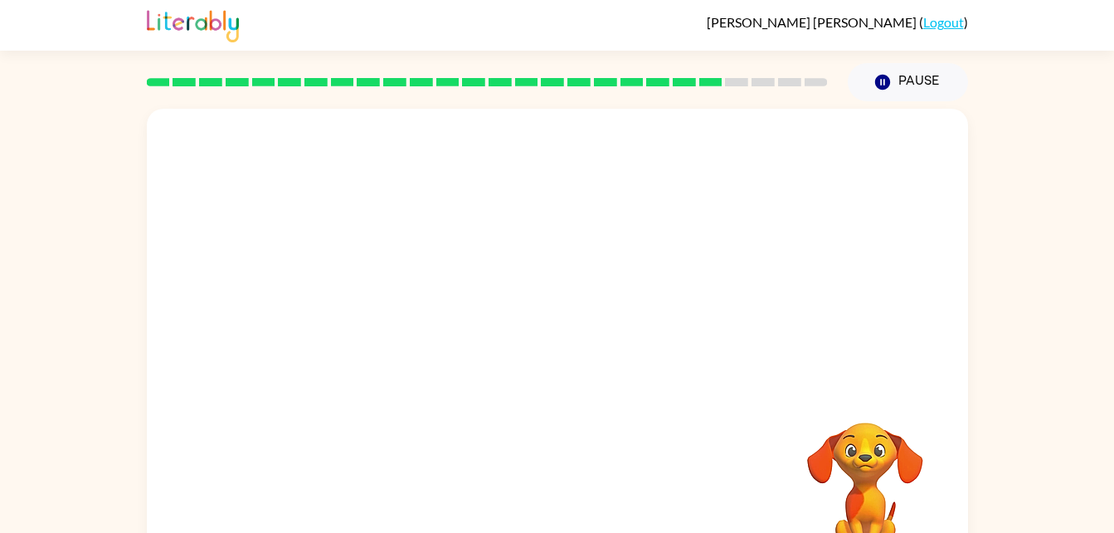
scroll to position [11, 0]
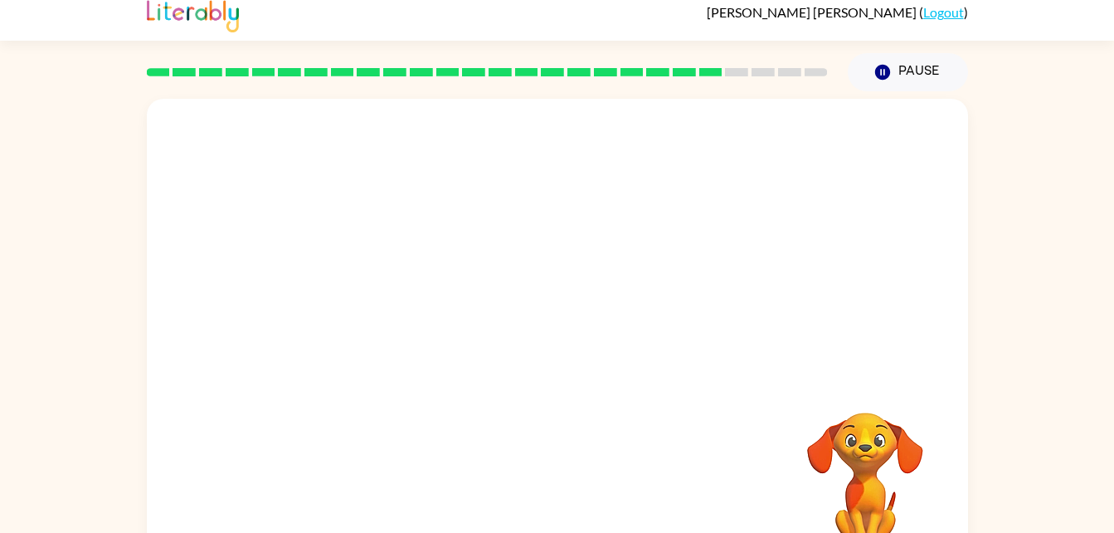
click at [509, 197] on div at bounding box center [557, 238] width 821 height 279
click at [501, 191] on div at bounding box center [557, 238] width 821 height 279
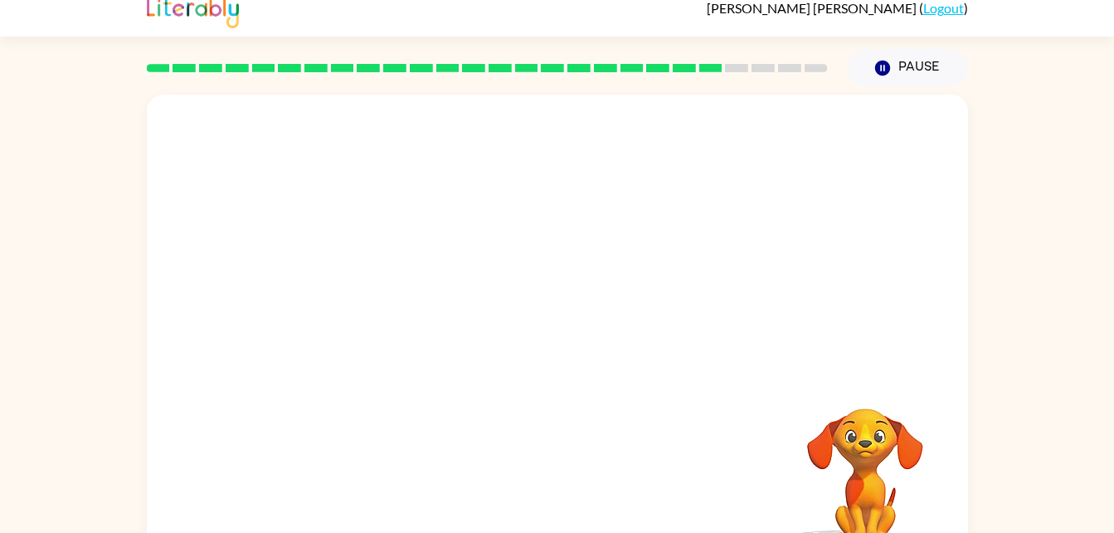
scroll to position [0, 0]
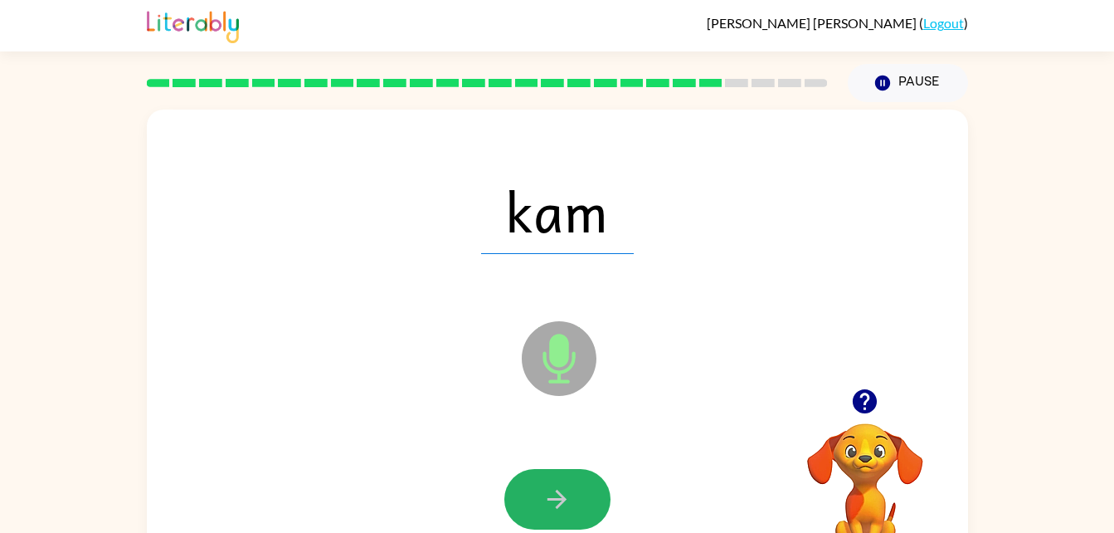
drag, startPoint x: 572, startPoint y: 470, endPoint x: 596, endPoint y: 539, distance: 72.2
click at [596, 532] on html "Owen Steele ( Logout ) Pause Pause kam Microphone The Microphone is here when i…" at bounding box center [557, 291] width 1114 height 583
click at [563, 494] on icon "button" at bounding box center [557, 499] width 29 height 29
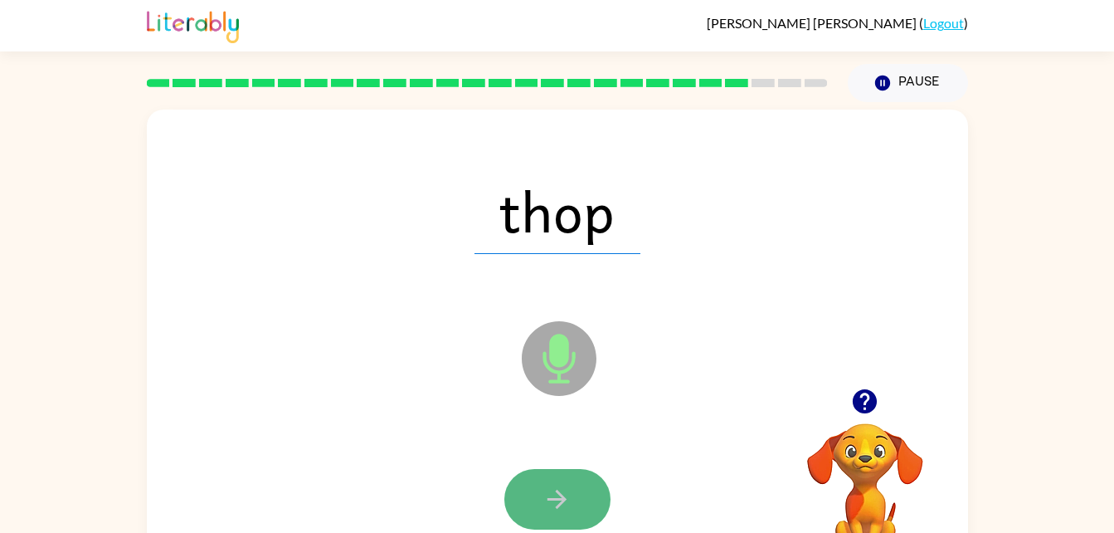
click at [542, 500] on button "button" at bounding box center [558, 499] width 106 height 61
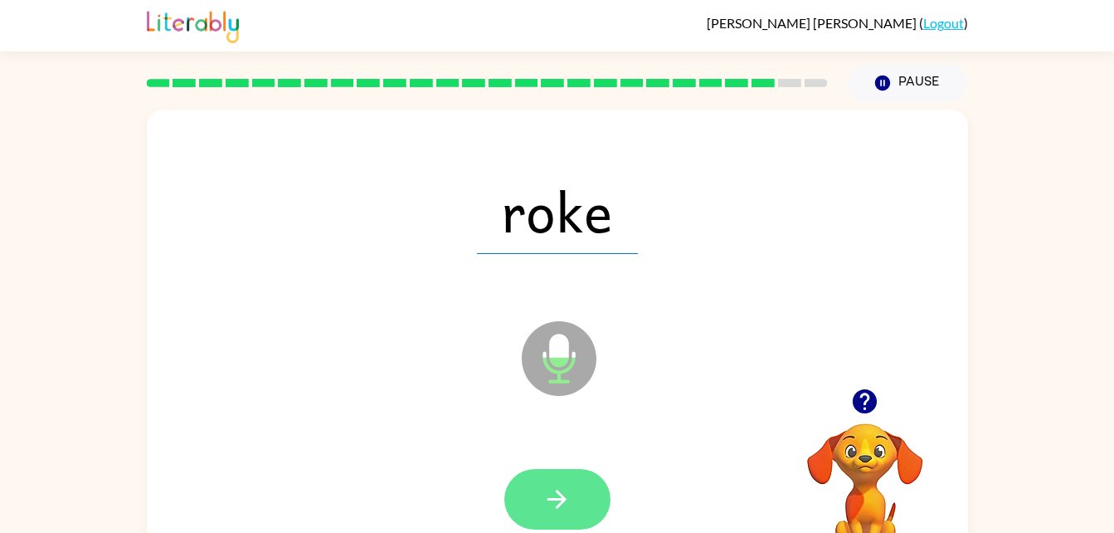
click at [575, 500] on button "button" at bounding box center [558, 499] width 106 height 61
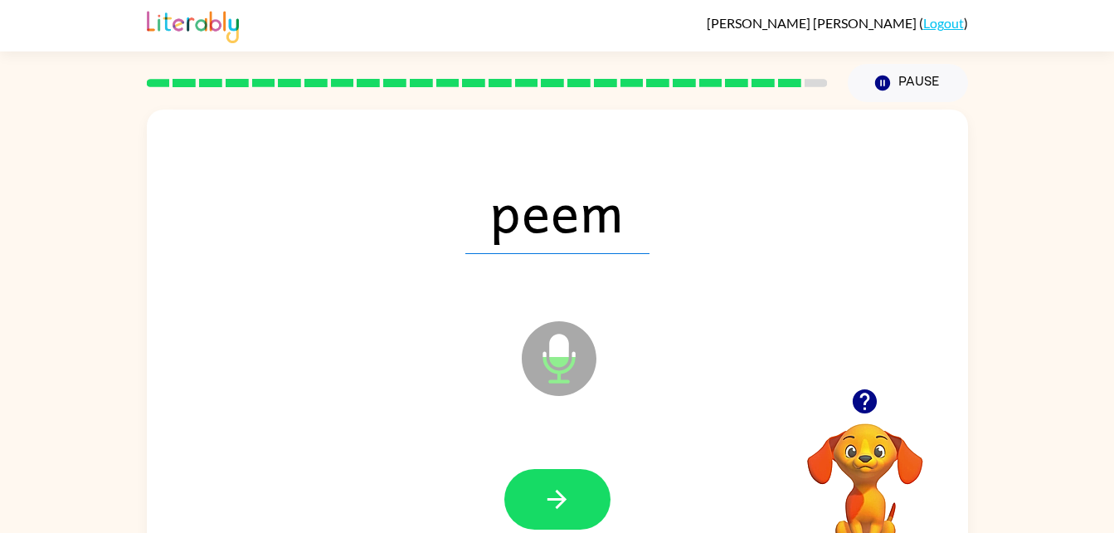
click at [254, 204] on div "peem" at bounding box center [557, 211] width 788 height 136
click at [571, 492] on icon "button" at bounding box center [557, 499] width 29 height 29
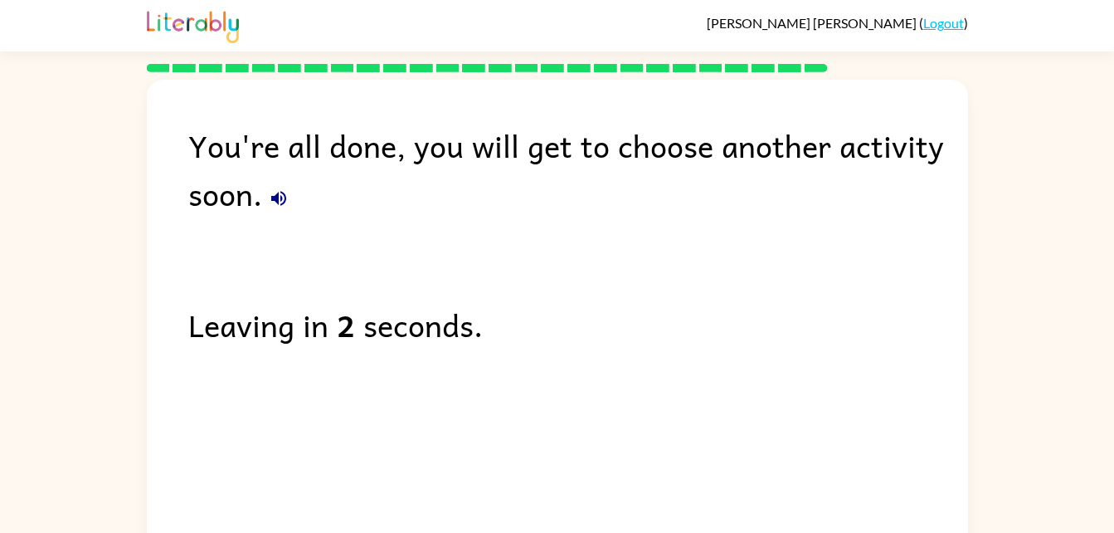
click at [254, 197] on div "You're all done, you will get to choose another activity soon." at bounding box center [578, 169] width 780 height 96
click at [274, 192] on icon "button" at bounding box center [279, 198] width 20 height 20
